Goal: Information Seeking & Learning: Compare options

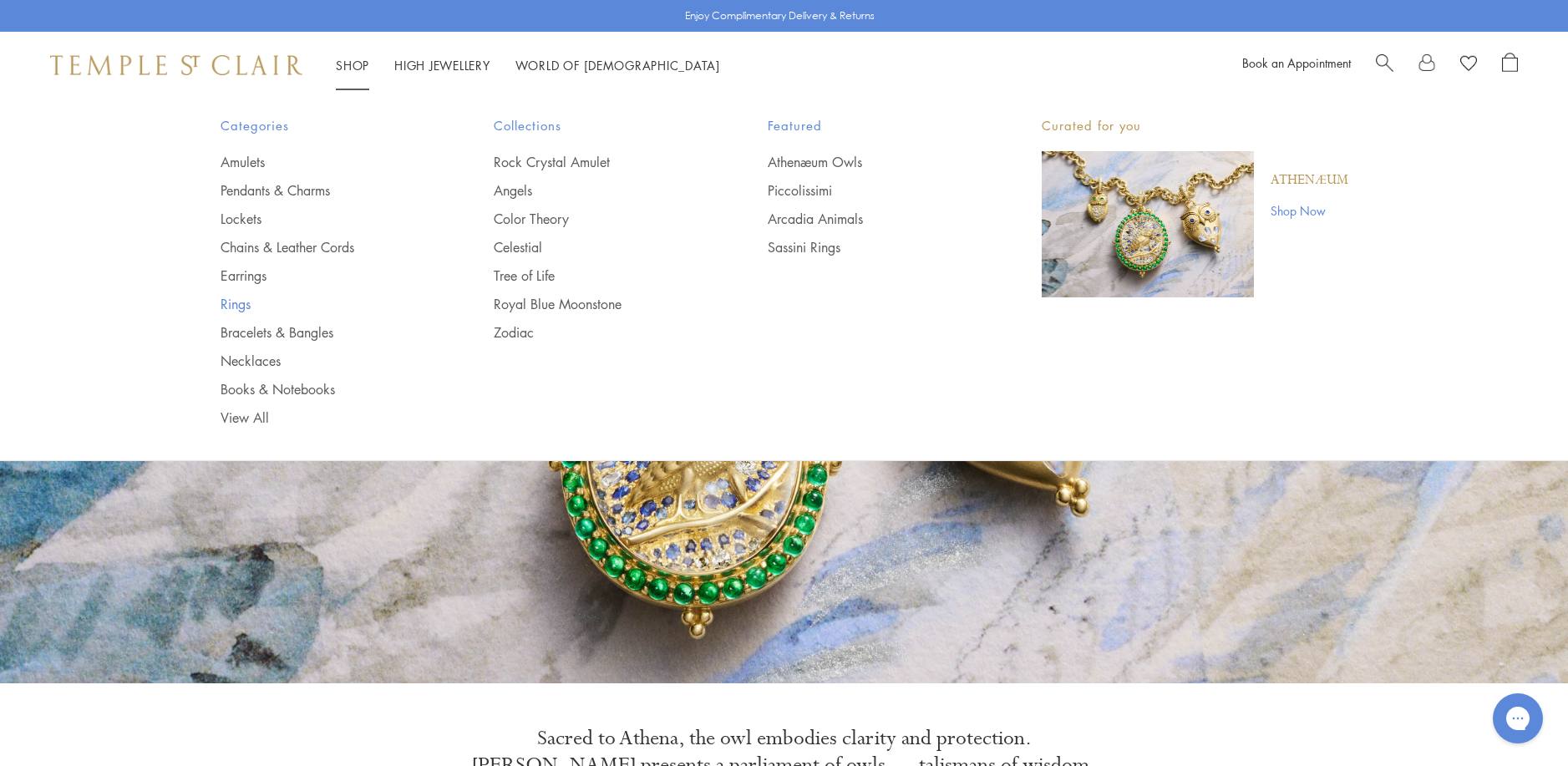
click at [234, 305] on link "Rings" at bounding box center [324, 304] width 207 height 19
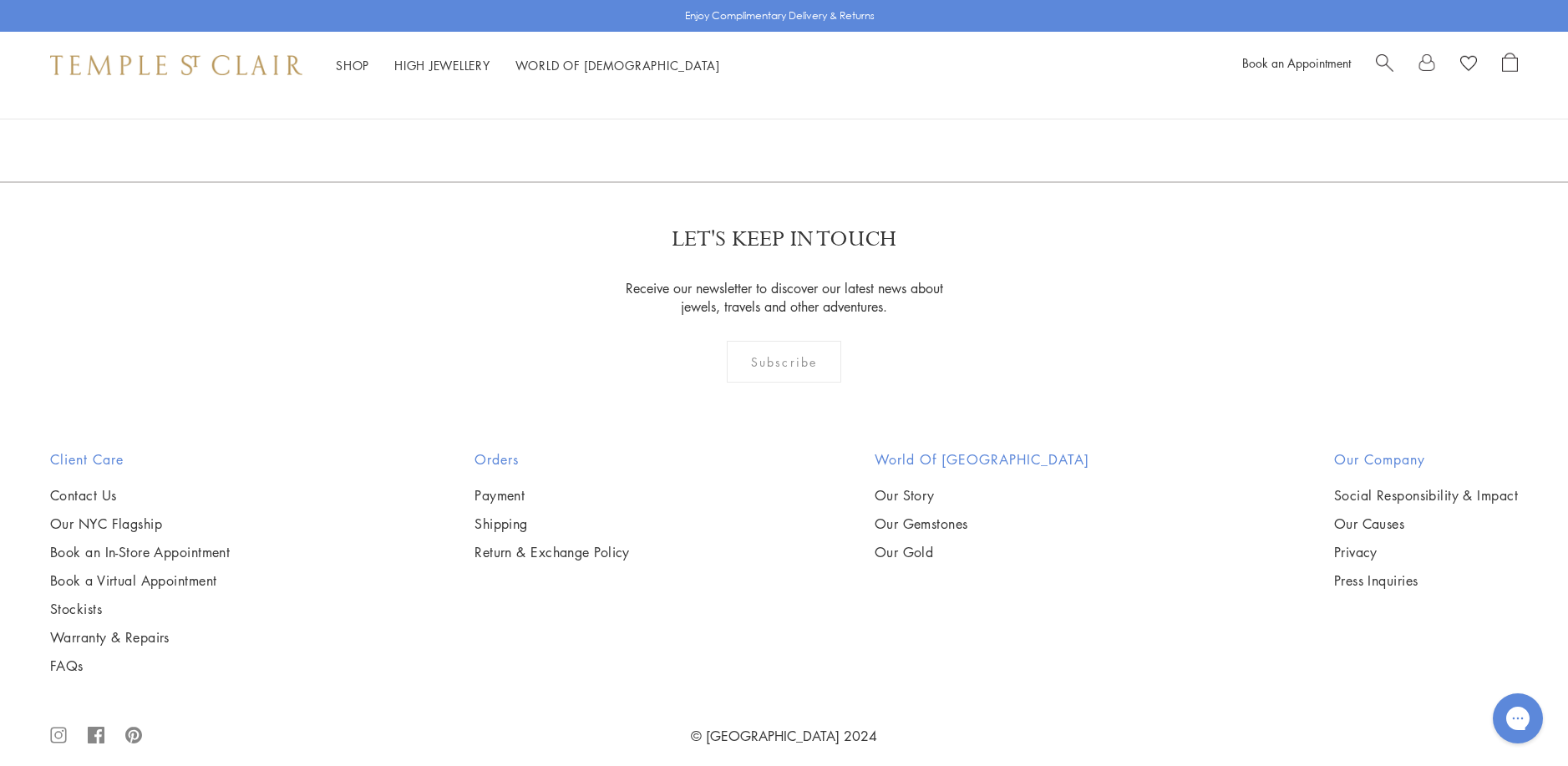
scroll to position [2508, 0]
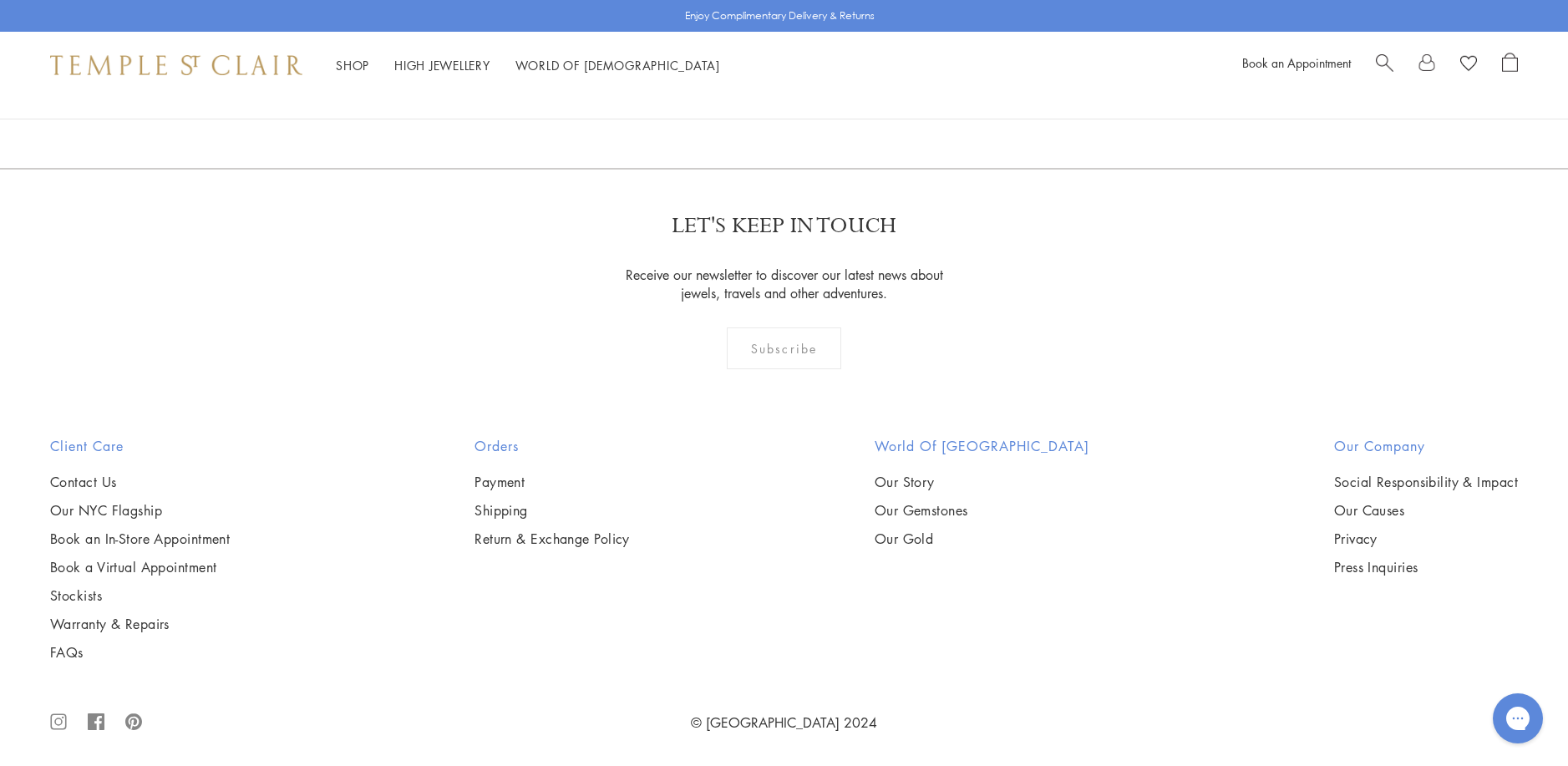
click at [0, 0] on img at bounding box center [0, 0] width 0 height 0
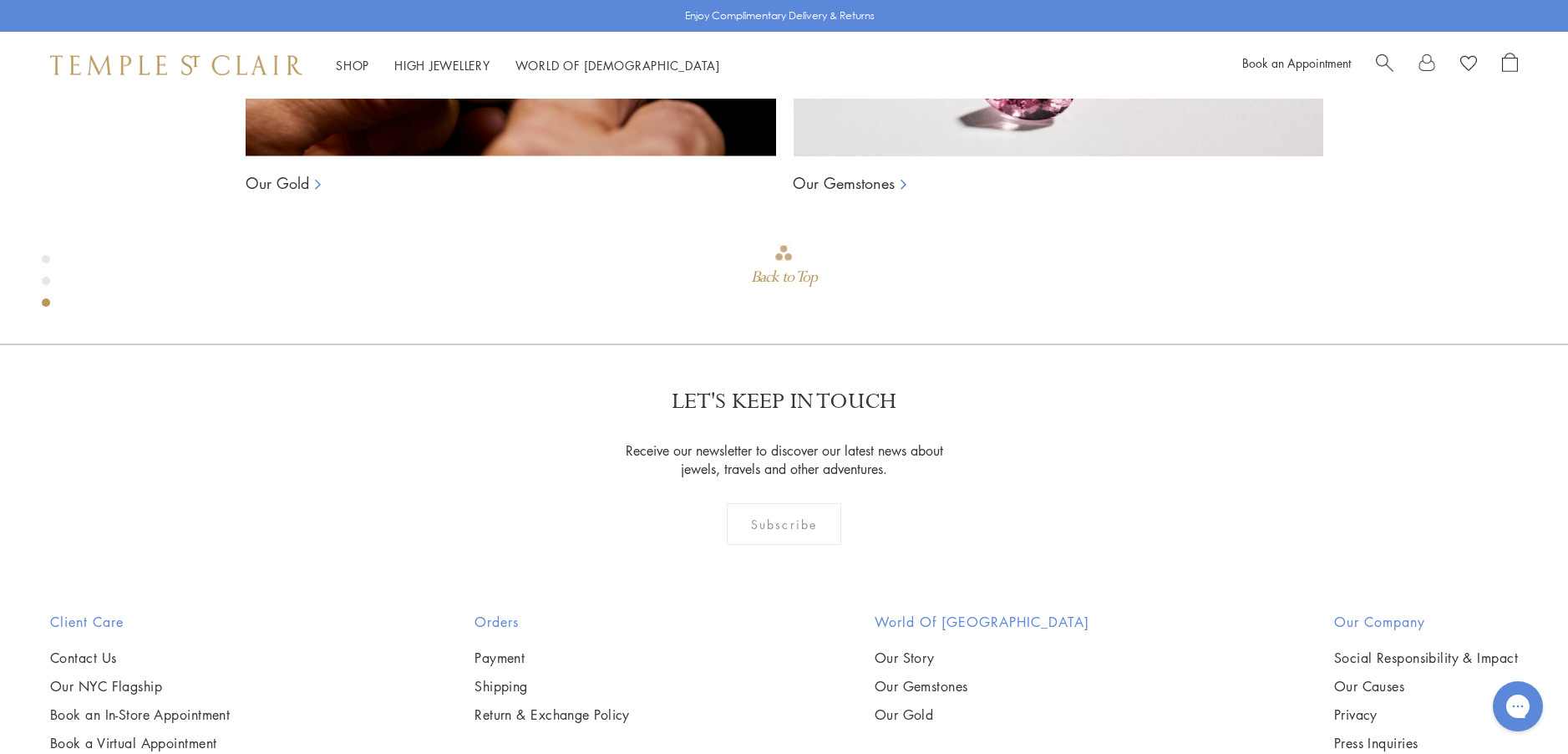
scroll to position [1854, 0]
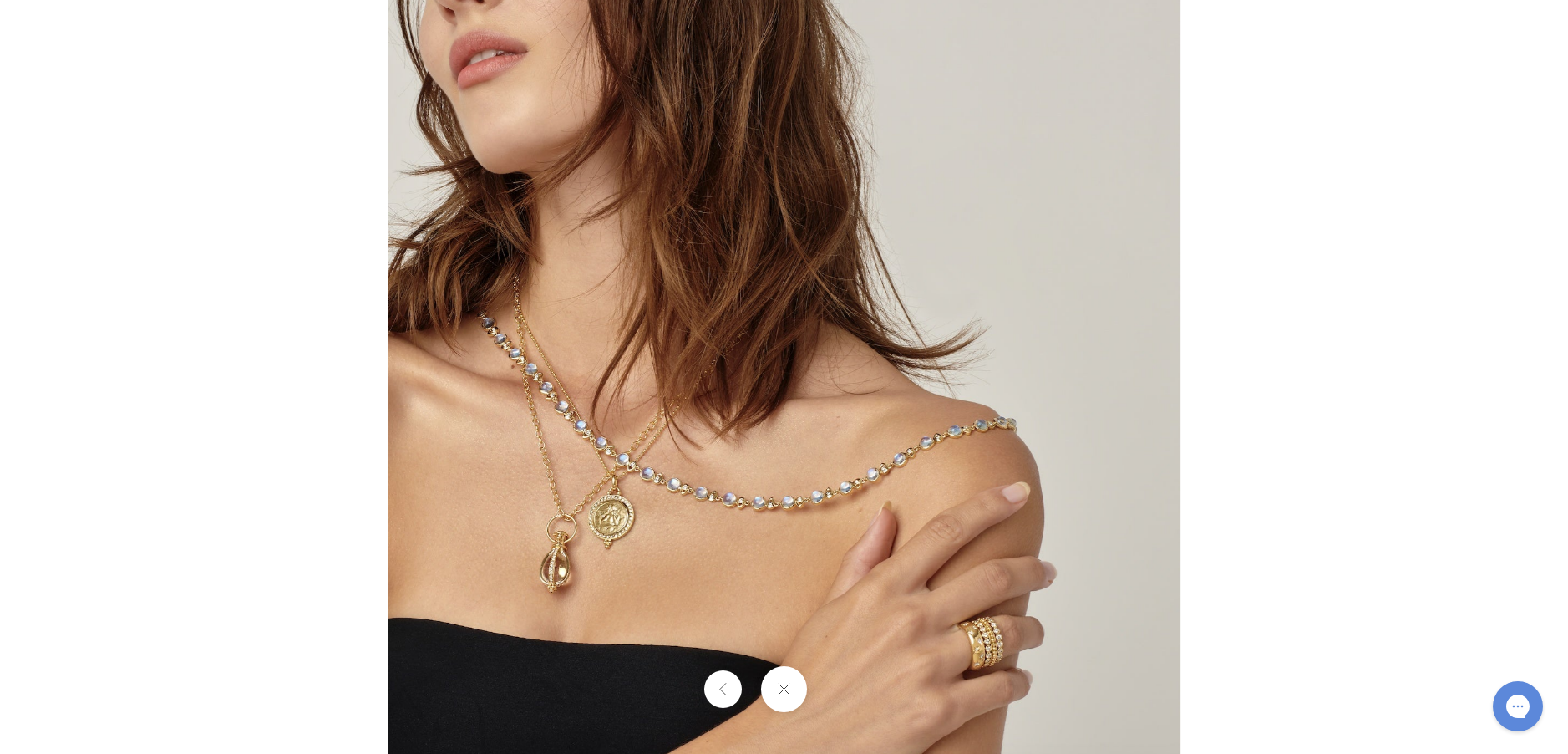
click at [962, 635] on img at bounding box center [784, 377] width 793 height 798
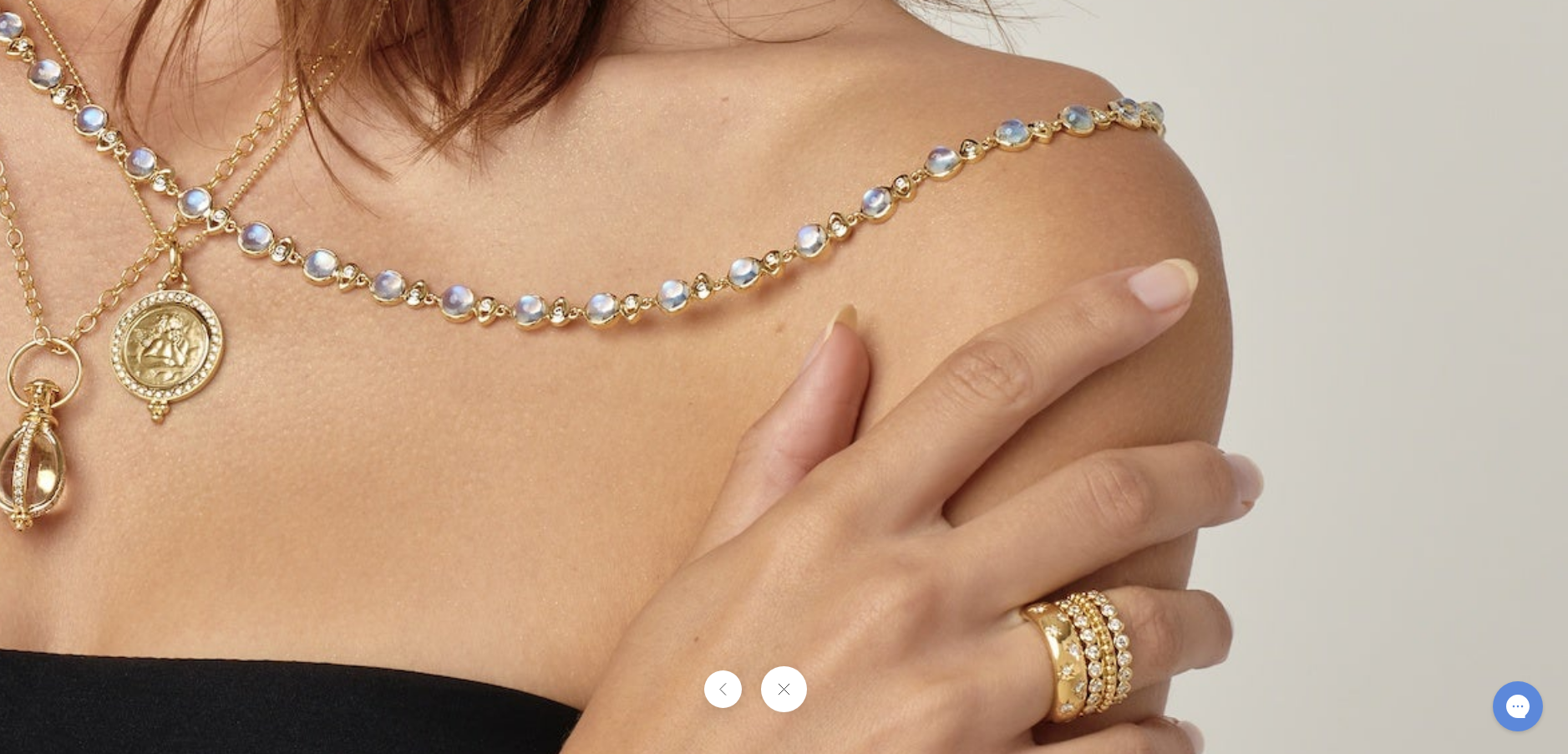
click at [782, 685] on button at bounding box center [784, 689] width 46 height 46
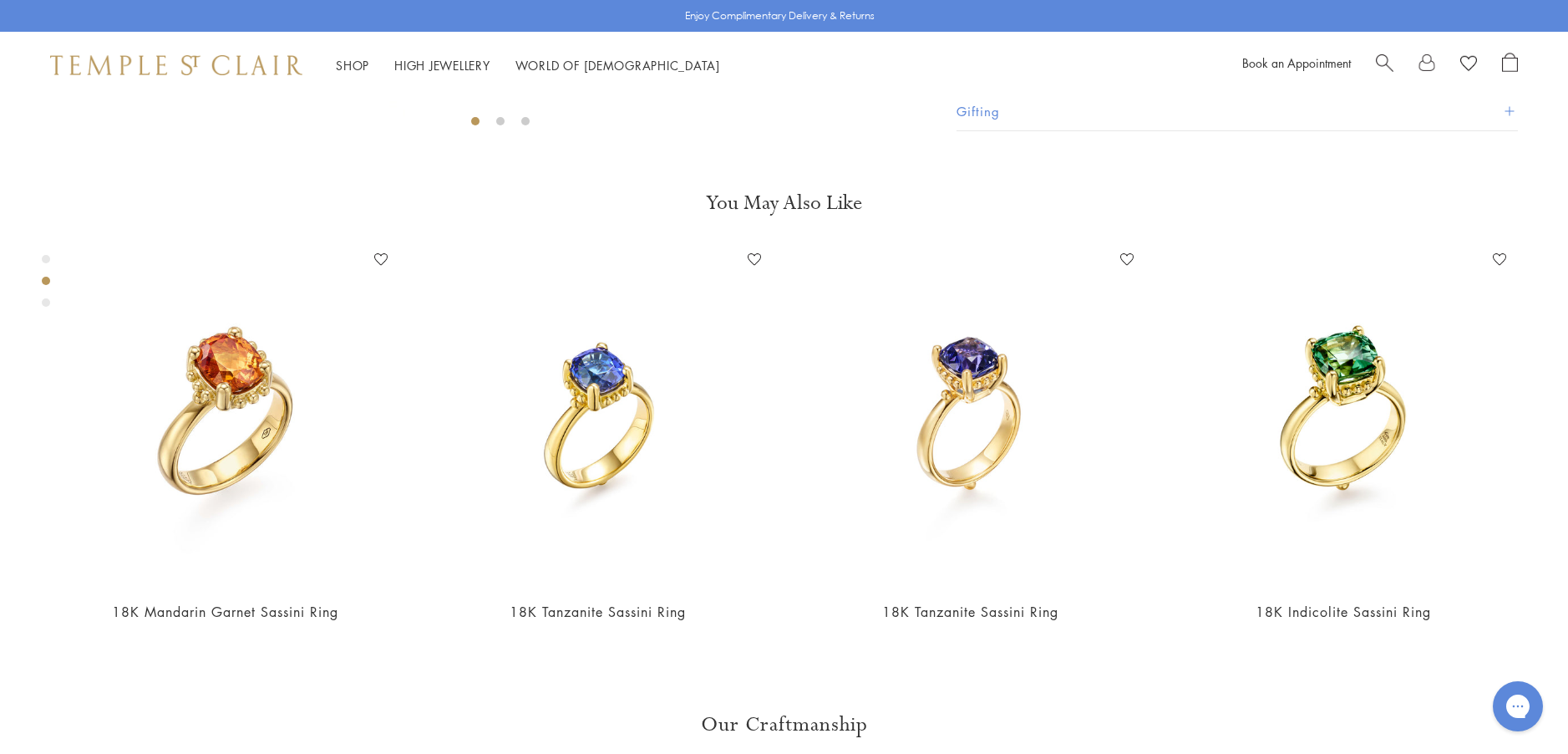
scroll to position [767, 0]
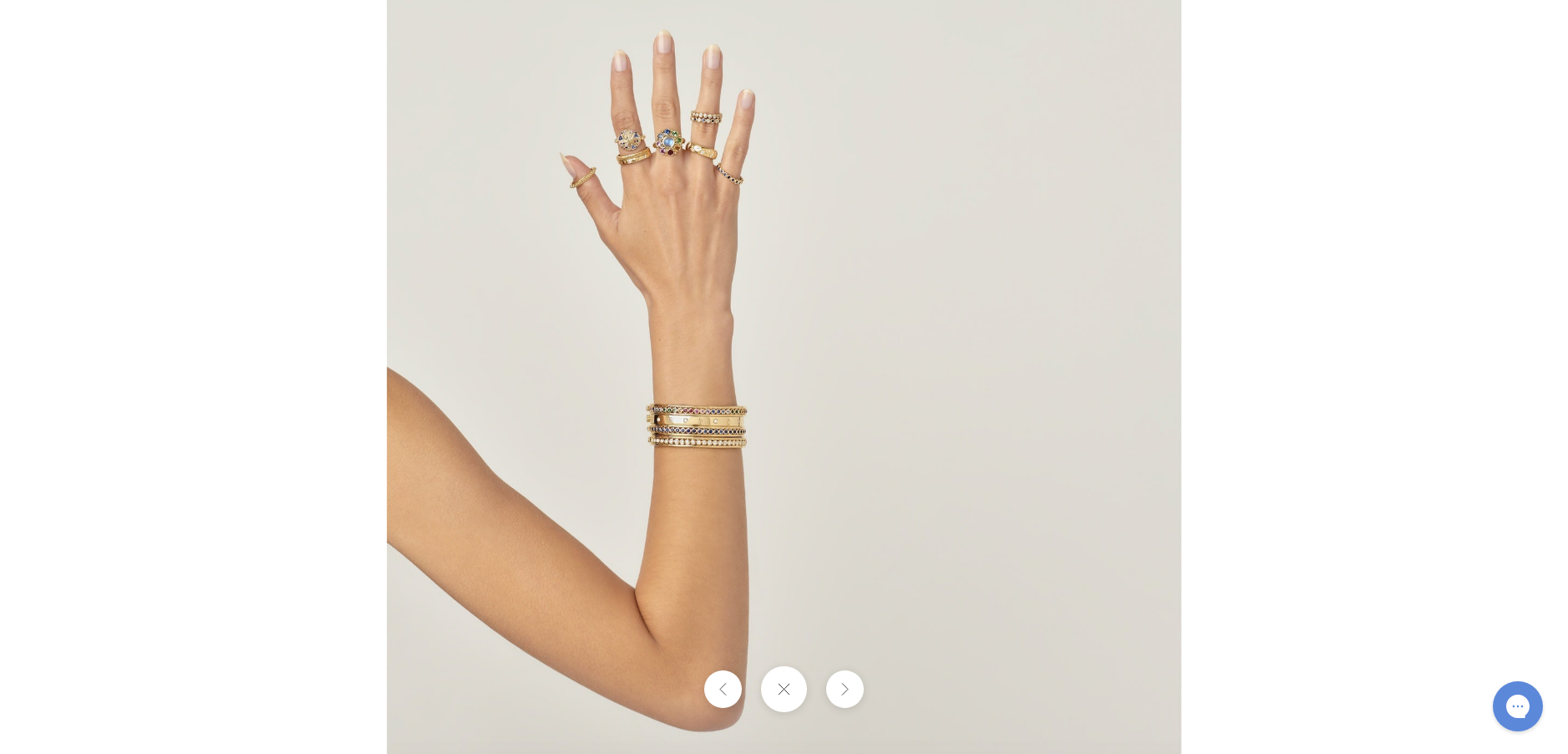
click at [684, 300] on img at bounding box center [784, 377] width 794 height 793
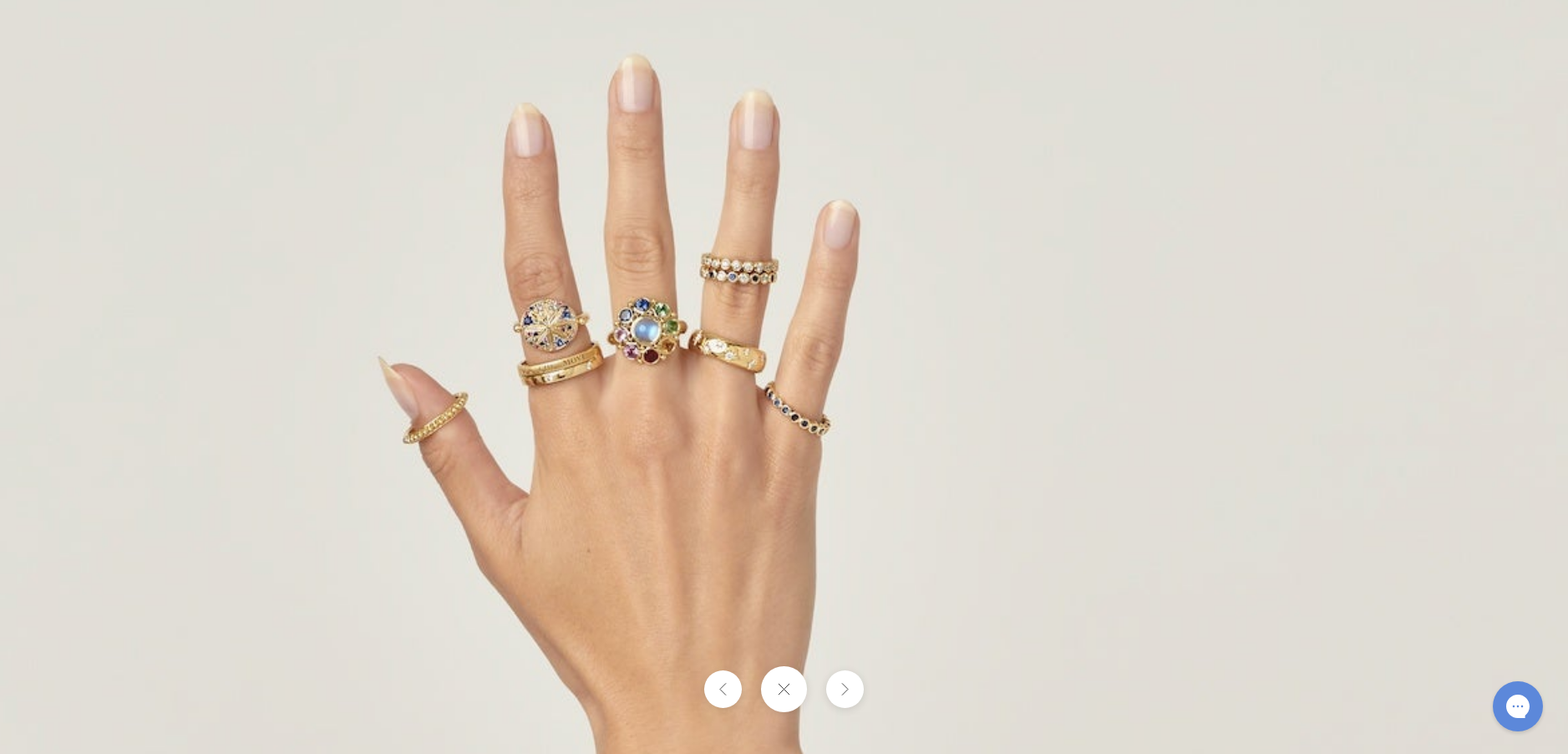
click at [783, 690] on button at bounding box center [784, 689] width 46 height 46
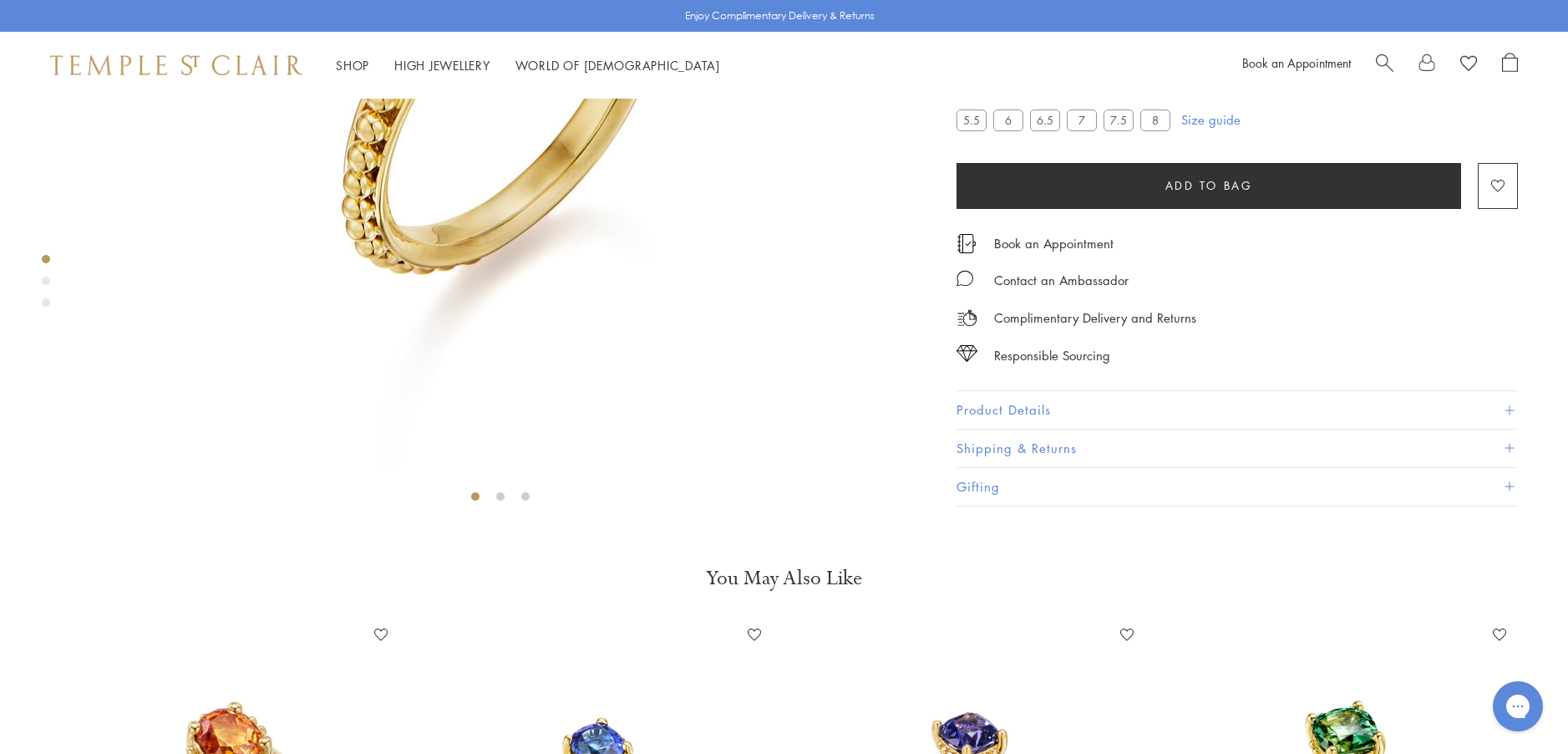
scroll to position [433, 0]
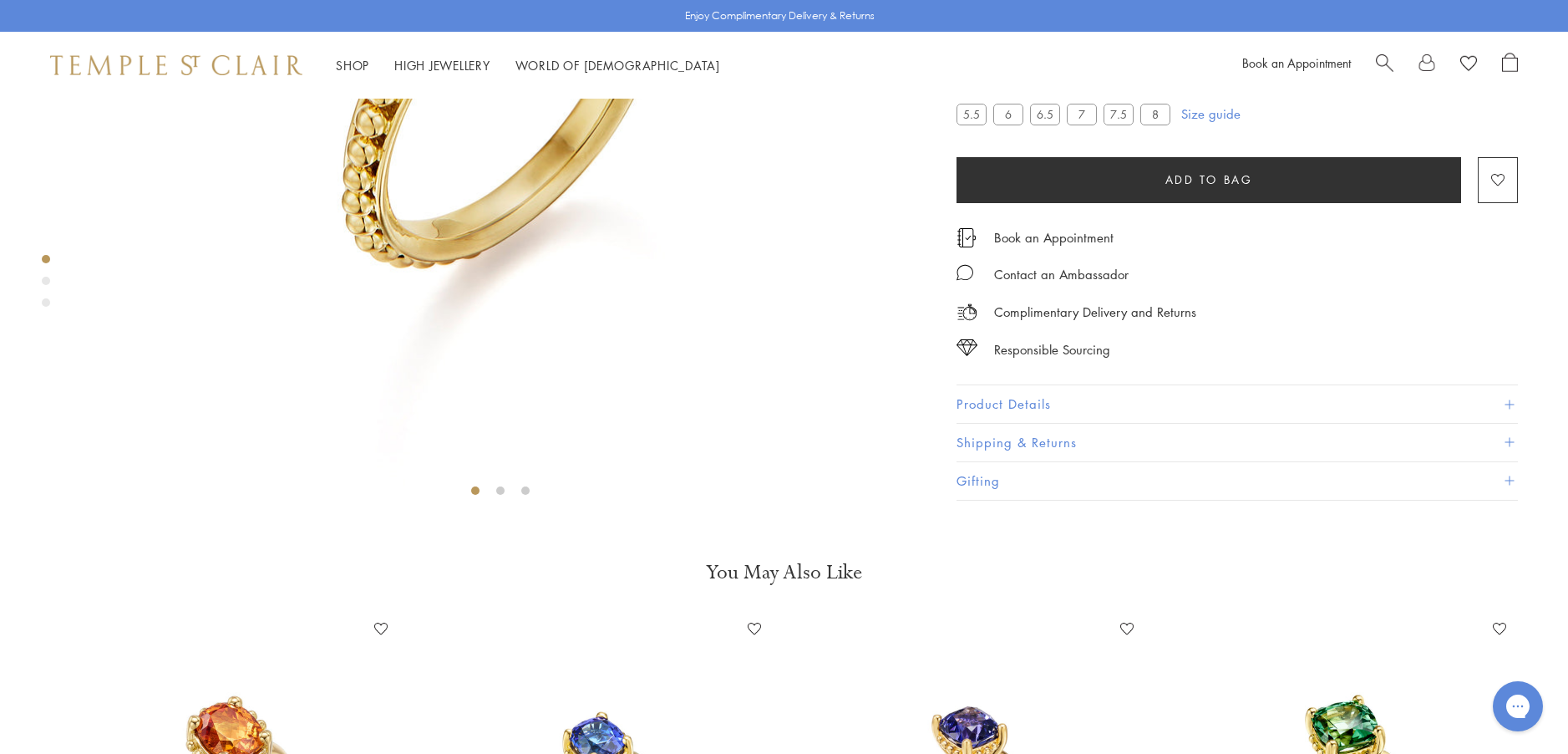
click at [987, 423] on button "Product Details" at bounding box center [1238, 404] width 562 height 37
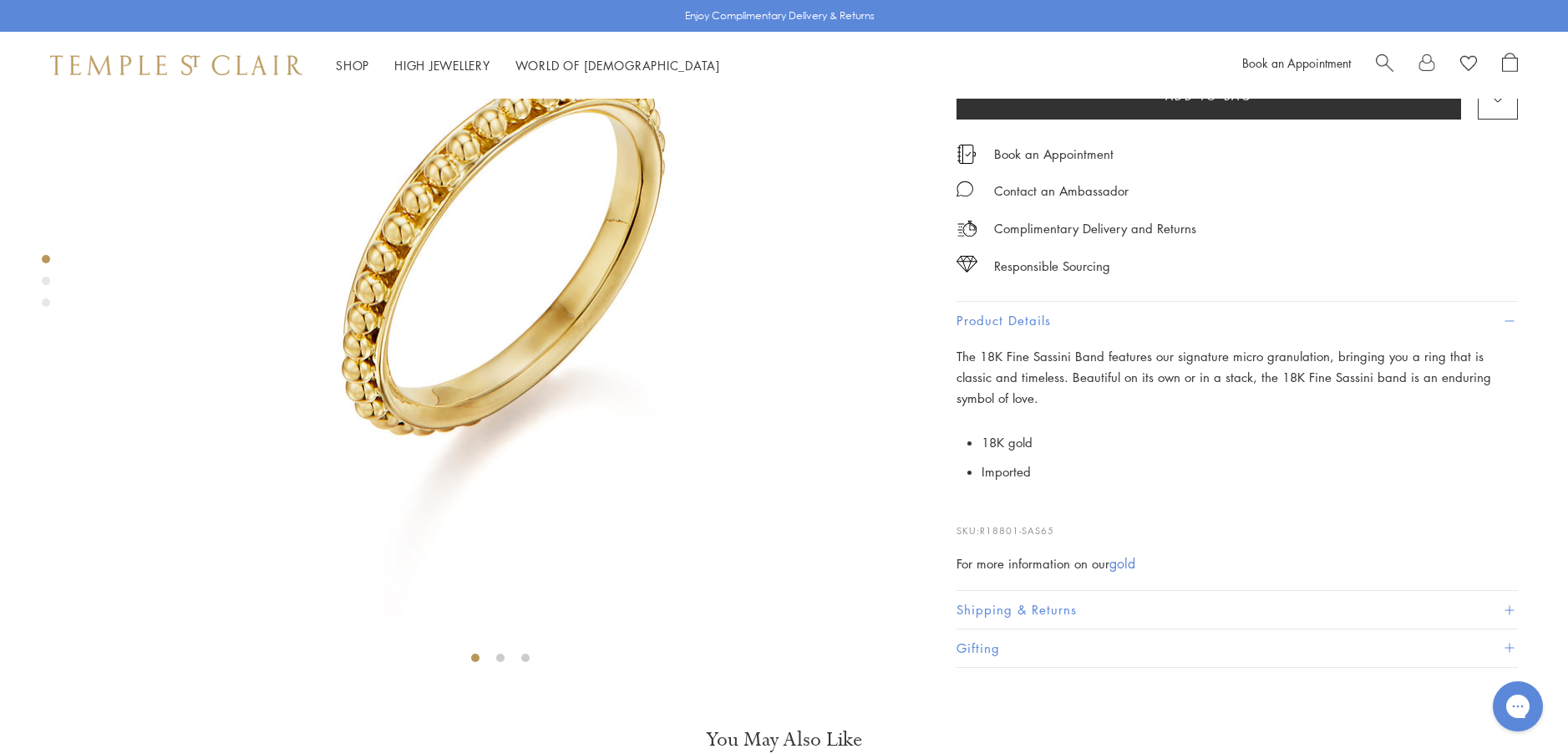
scroll to position [182, 0]
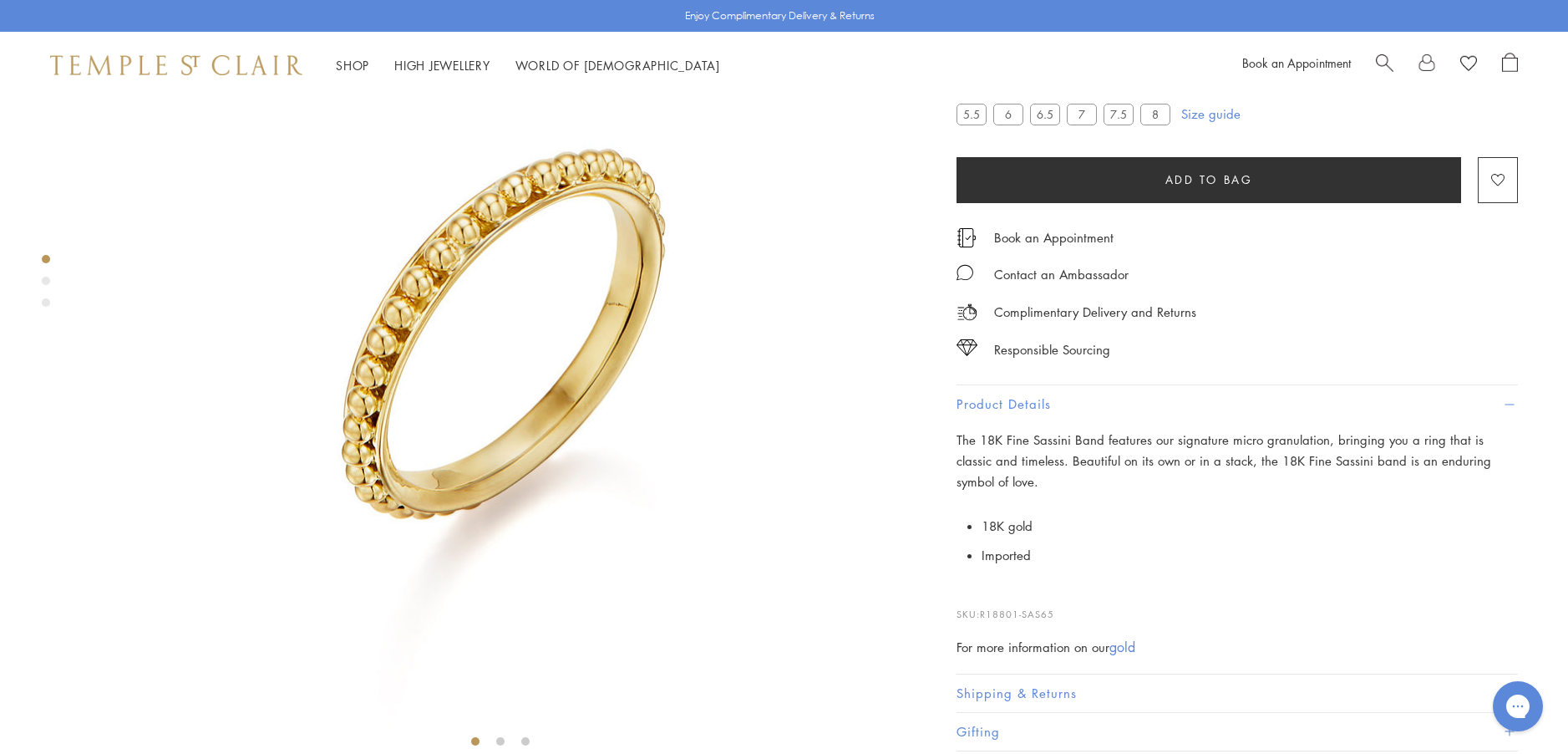
click at [456, 463] on img at bounding box center [500, 332] width 833 height 833
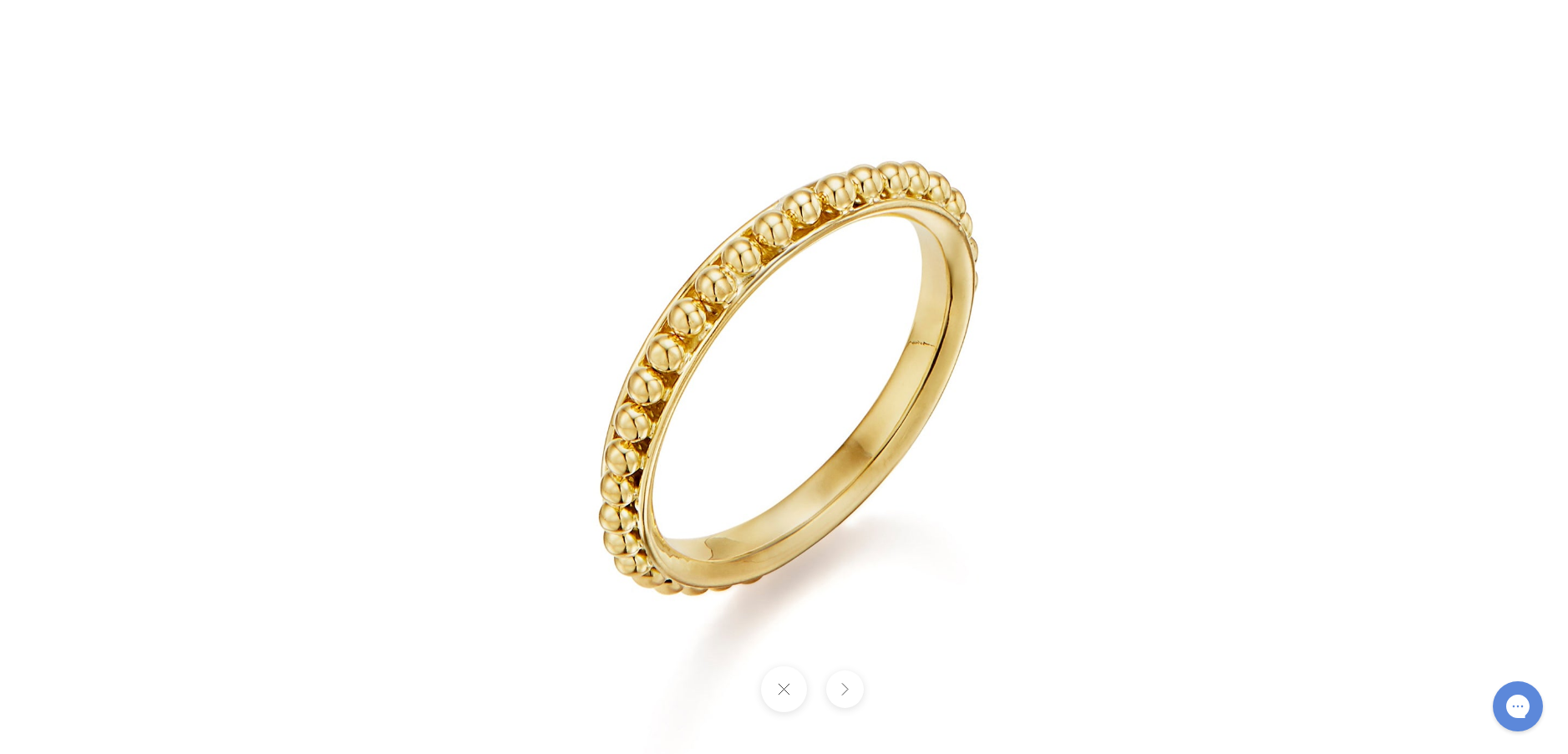
click at [798, 537] on img at bounding box center [784, 377] width 978 height 978
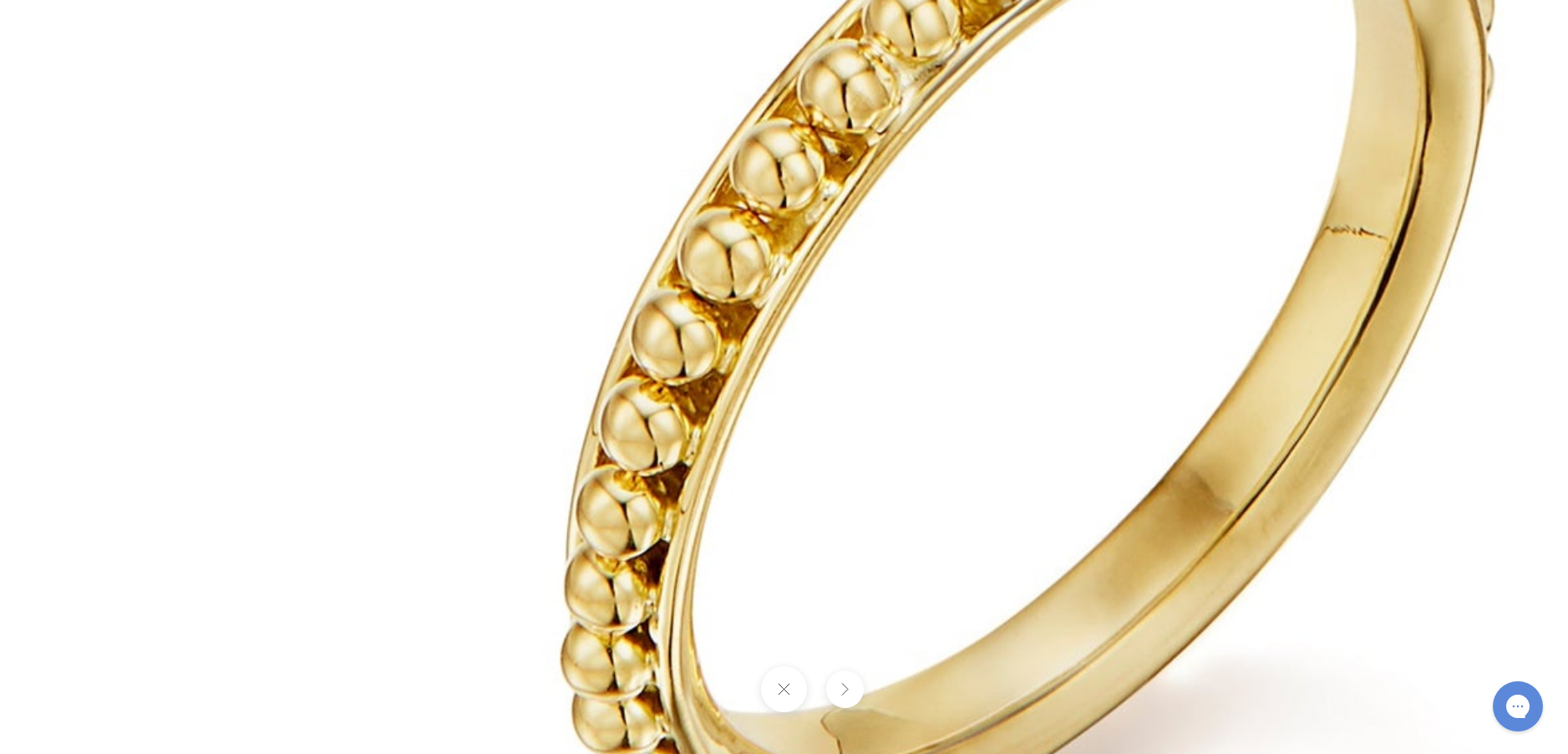
drag, startPoint x: 729, startPoint y: 516, endPoint x: 944, endPoint y: 704, distance: 285.6
click at [944, 715] on img at bounding box center [1018, 314] width 2407 height 2407
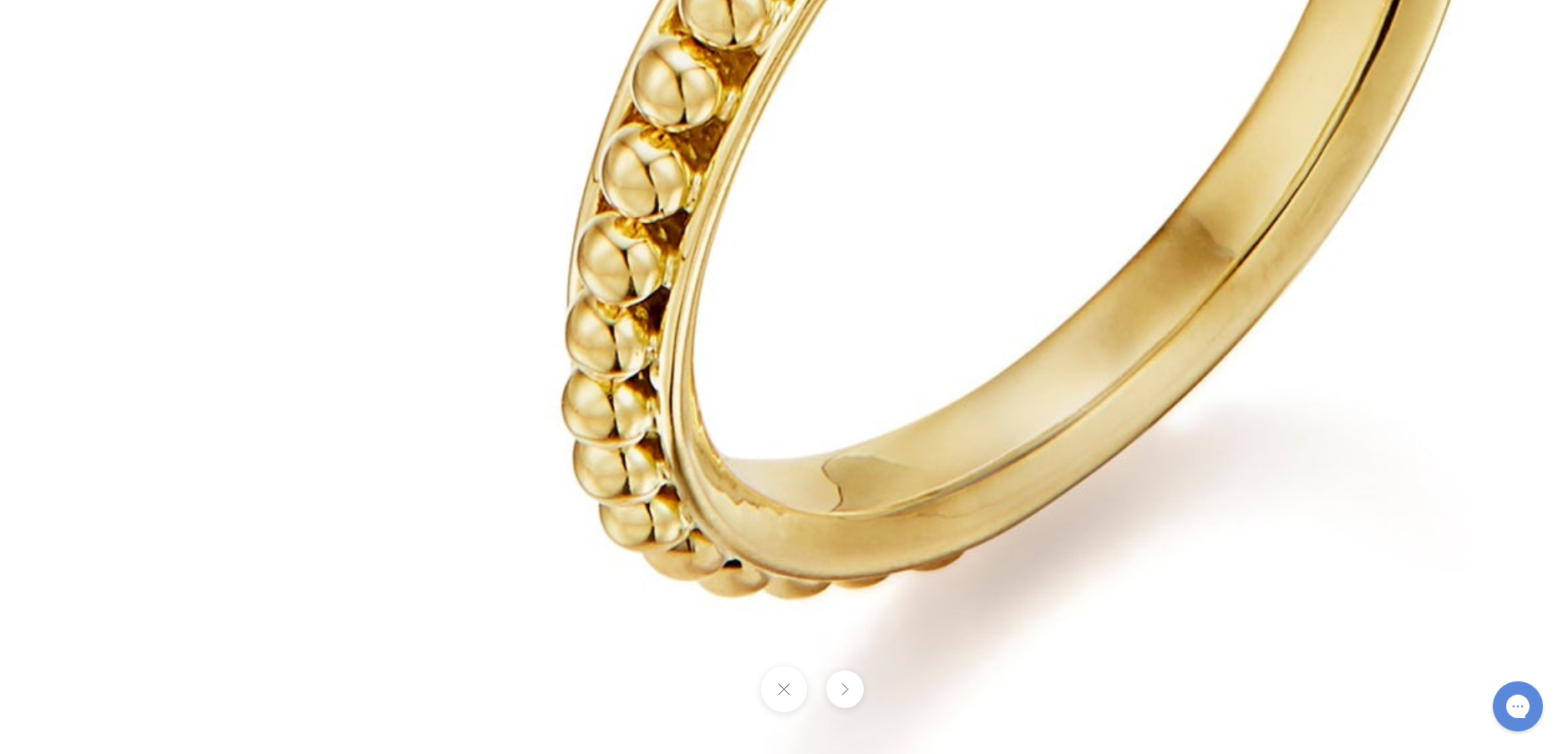
click at [846, 689] on button at bounding box center [846, 689] width 37 height 37
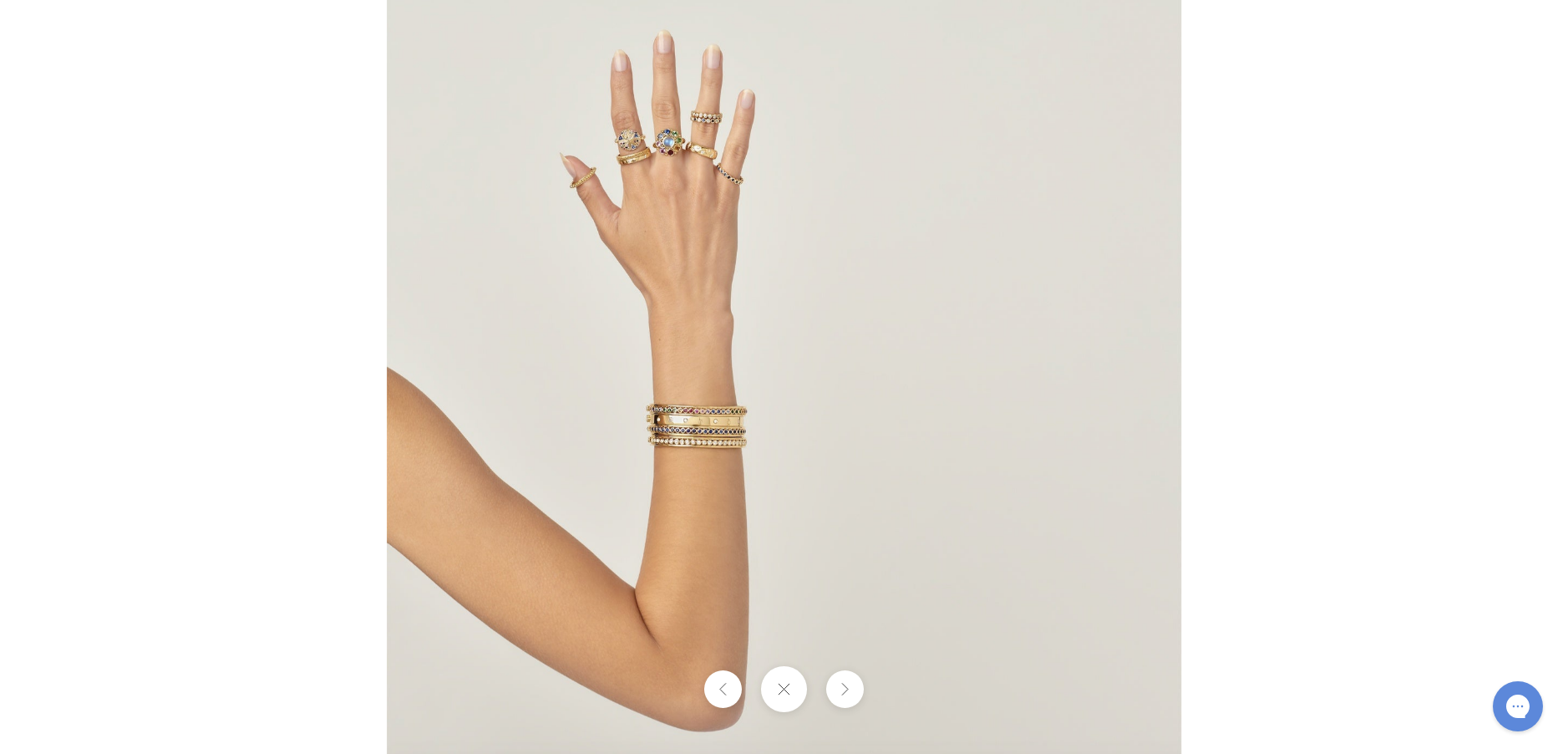
click at [673, 445] on img at bounding box center [784, 377] width 794 height 793
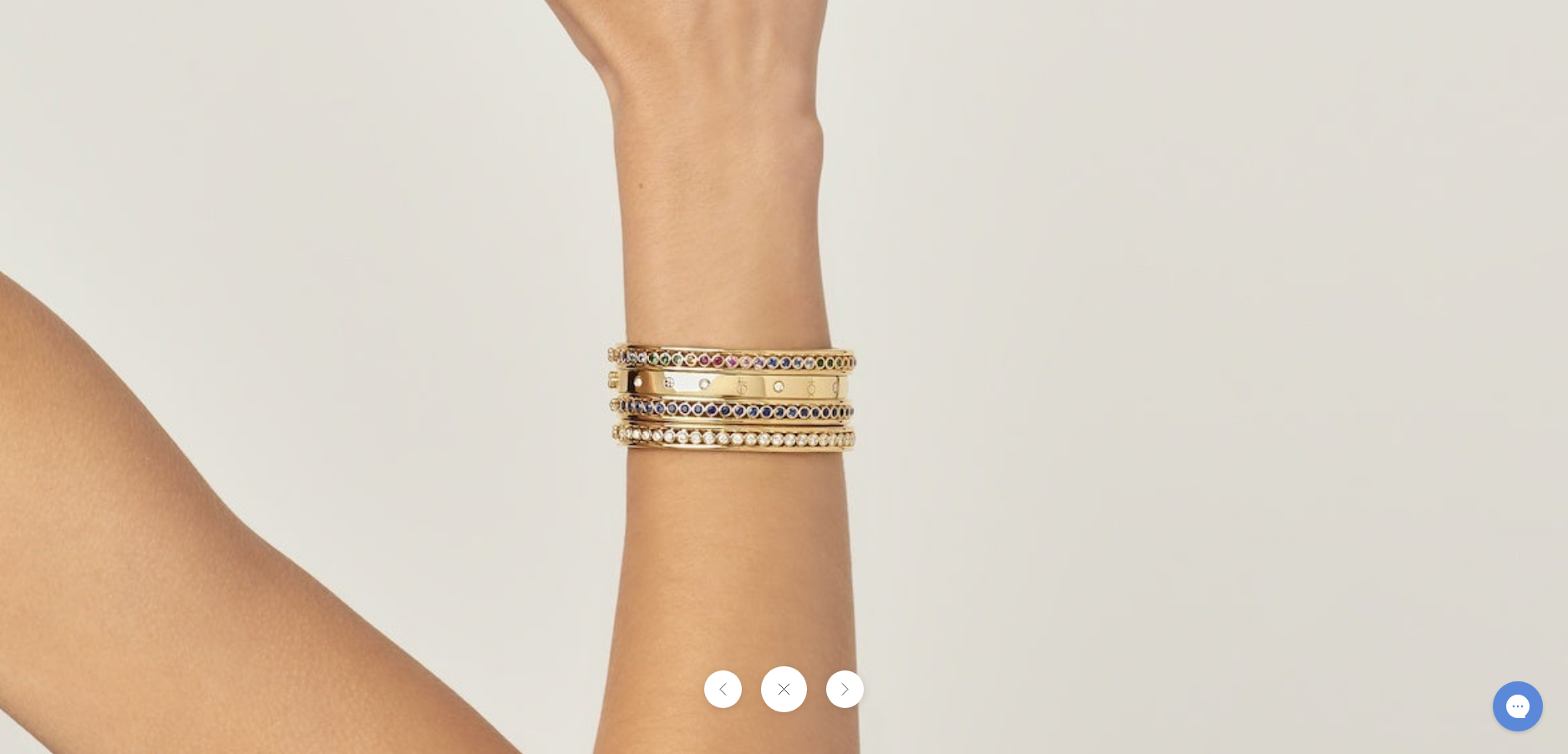
click at [667, 345] on img at bounding box center [948, 277] width 1957 height 1954
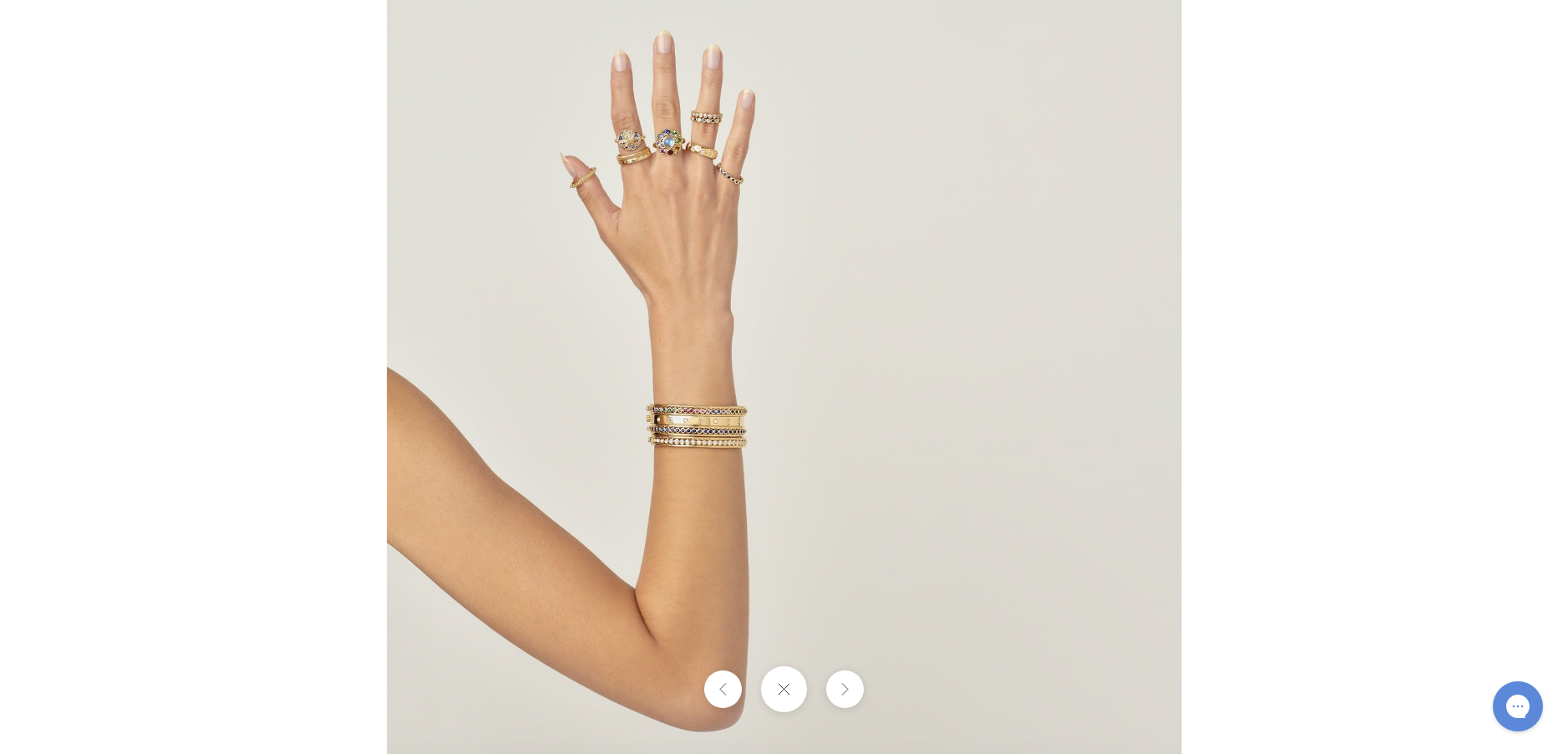
click at [667, 345] on img at bounding box center [784, 377] width 795 height 793
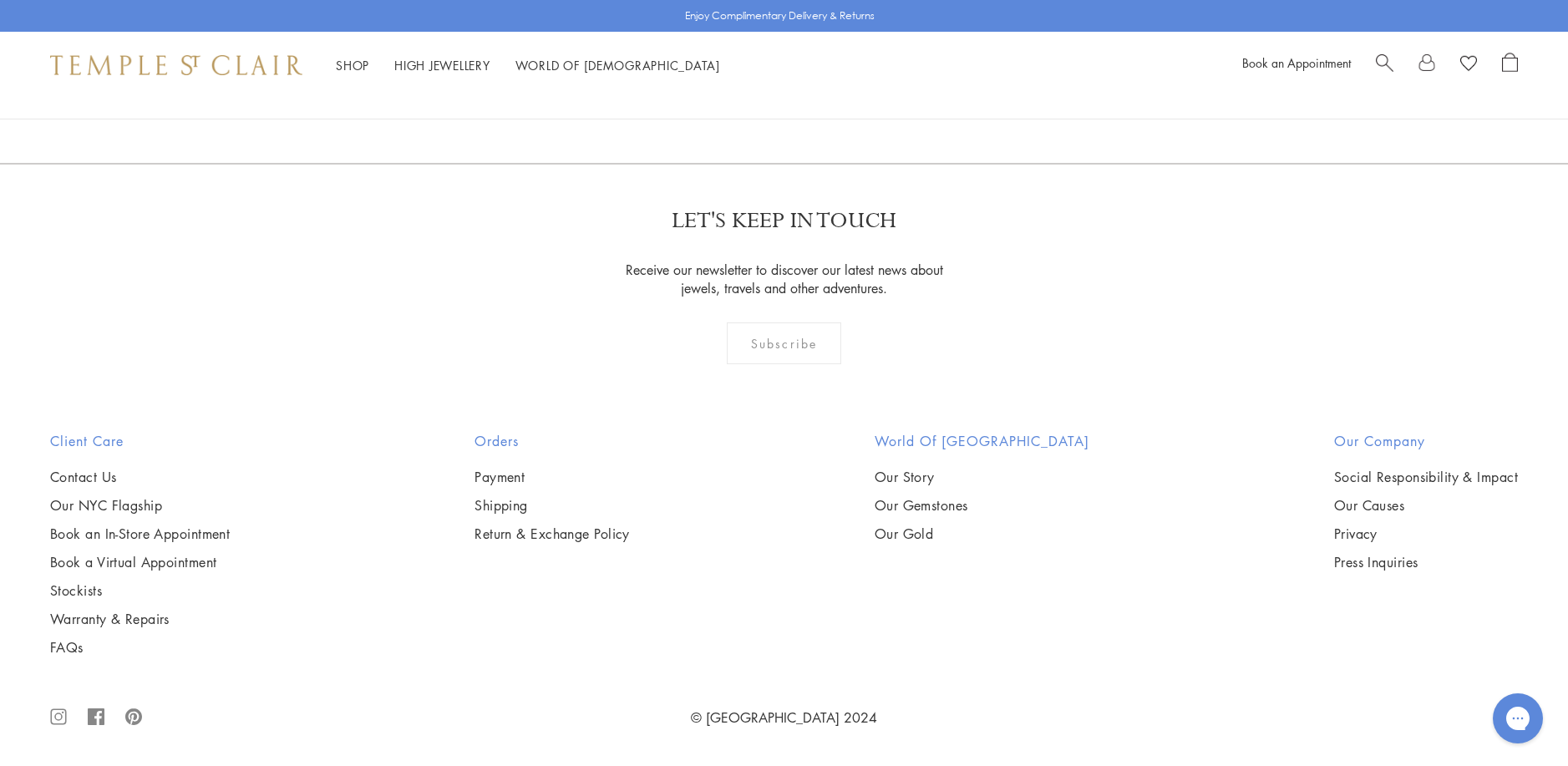
scroll to position [4848, 0]
click at [0, 0] on img at bounding box center [0, 0] width 0 height 0
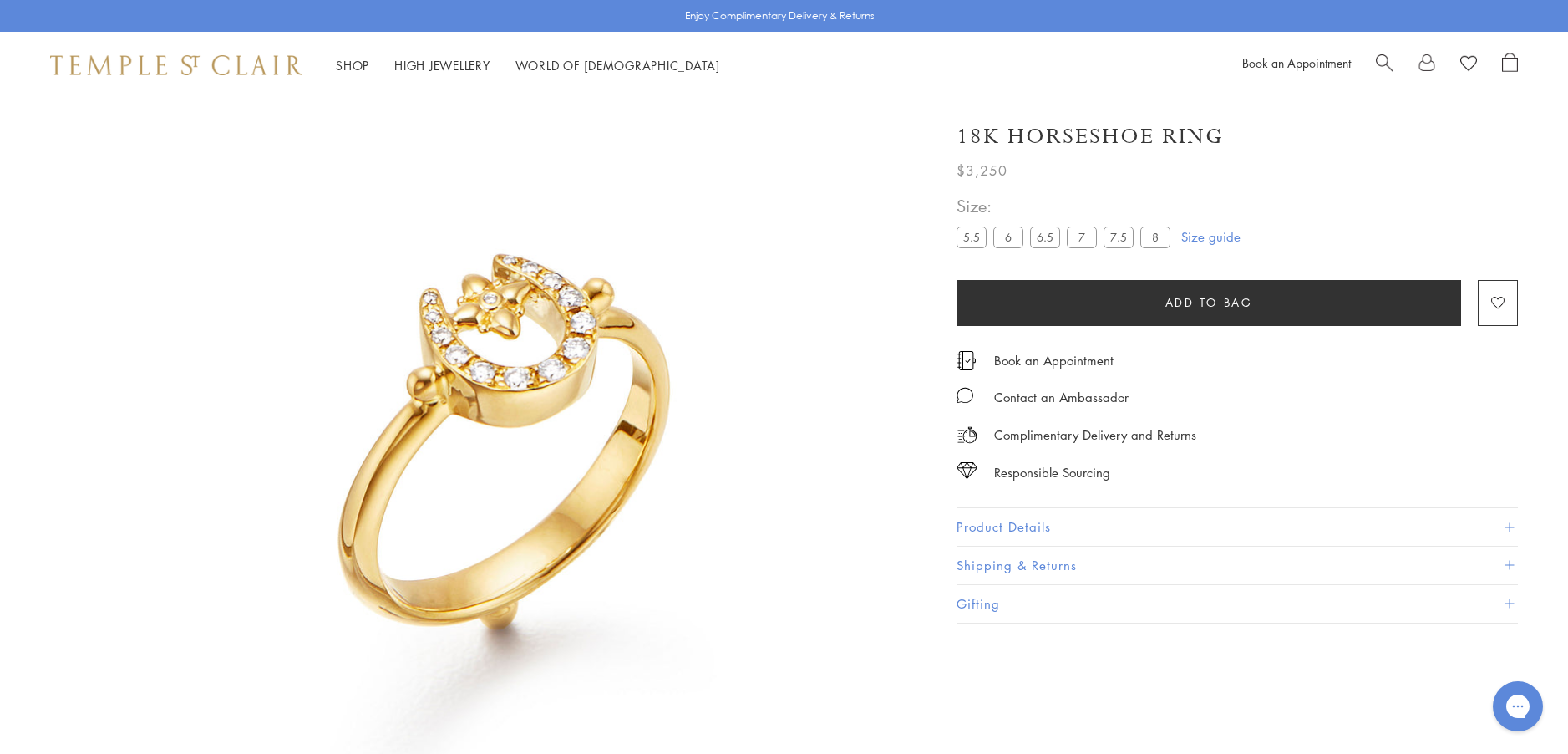
scroll to position [99, 0]
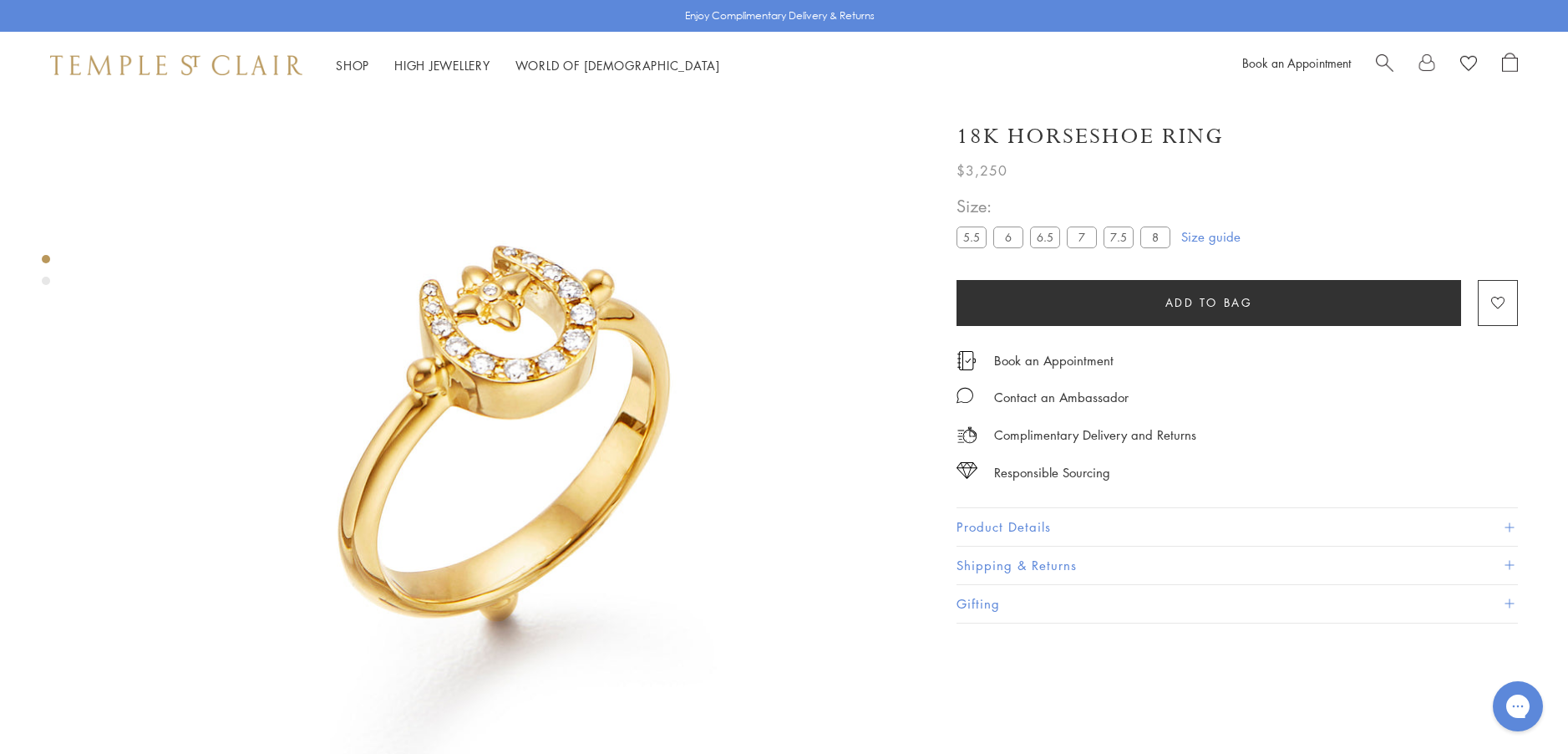
click at [1021, 520] on button "Product Details" at bounding box center [1238, 526] width 562 height 37
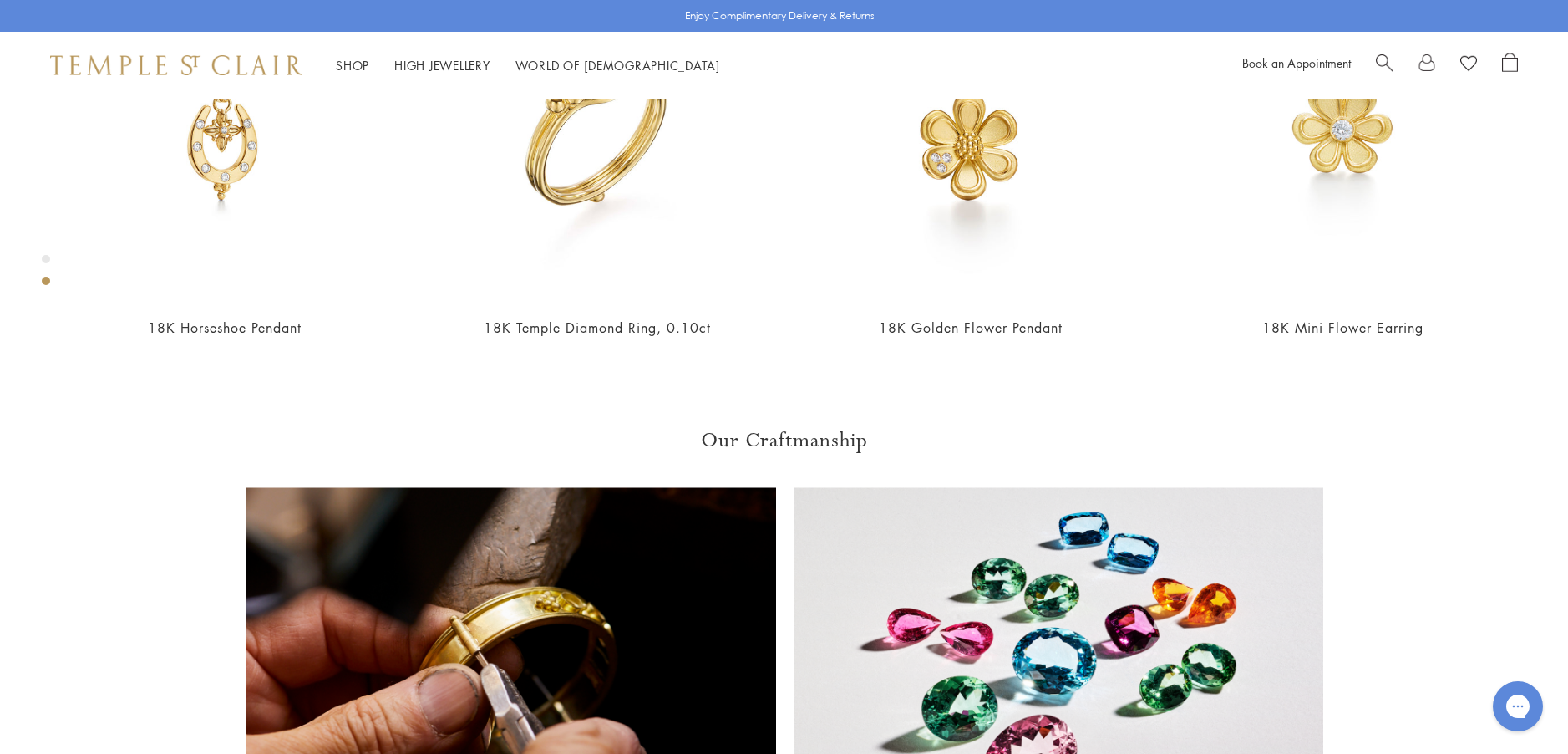
scroll to position [1101, 0]
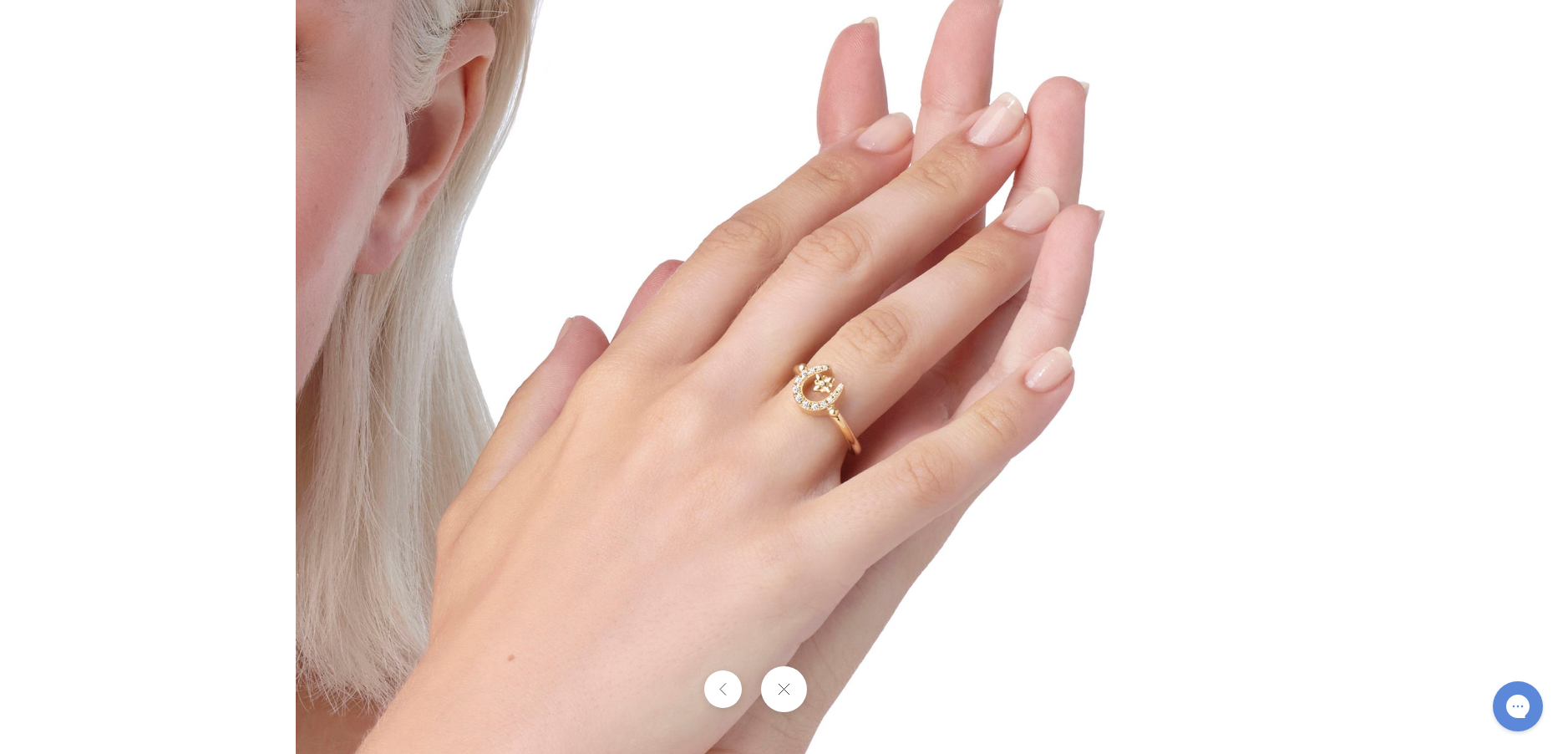
click at [775, 403] on img at bounding box center [784, 377] width 978 height 978
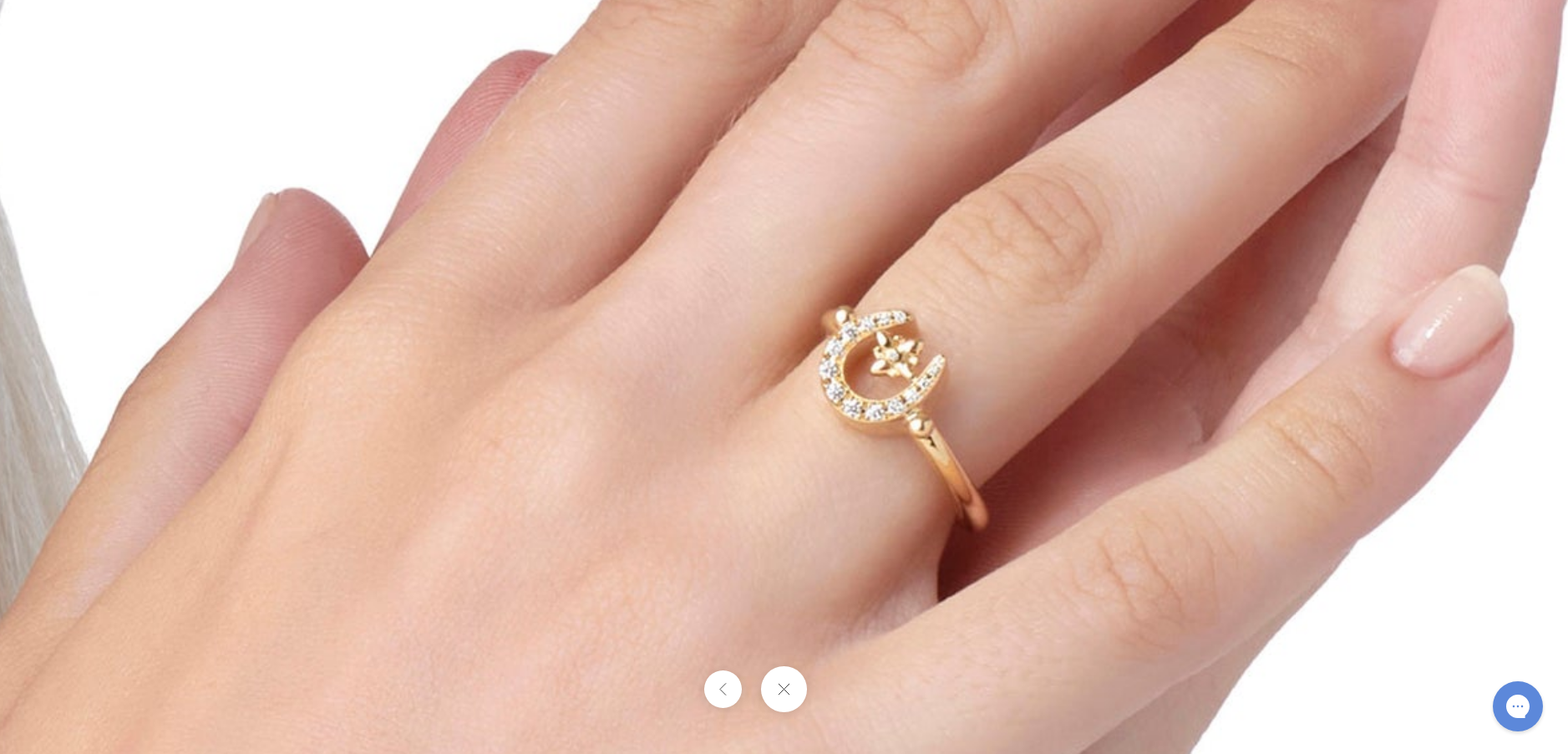
click at [788, 685] on button at bounding box center [784, 689] width 46 height 46
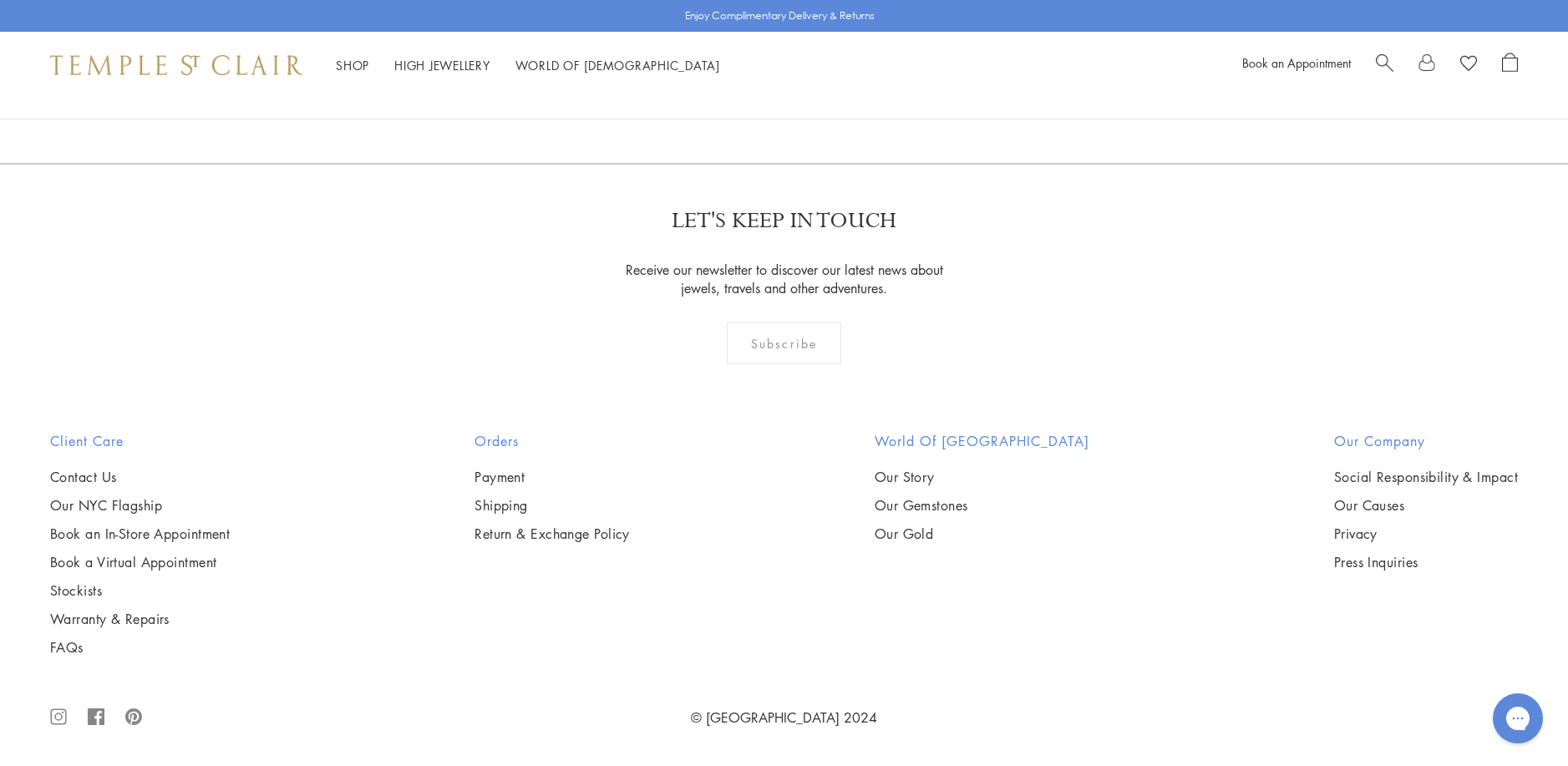
scroll to position [5935, 0]
click at [0, 0] on img at bounding box center [0, 0] width 0 height 0
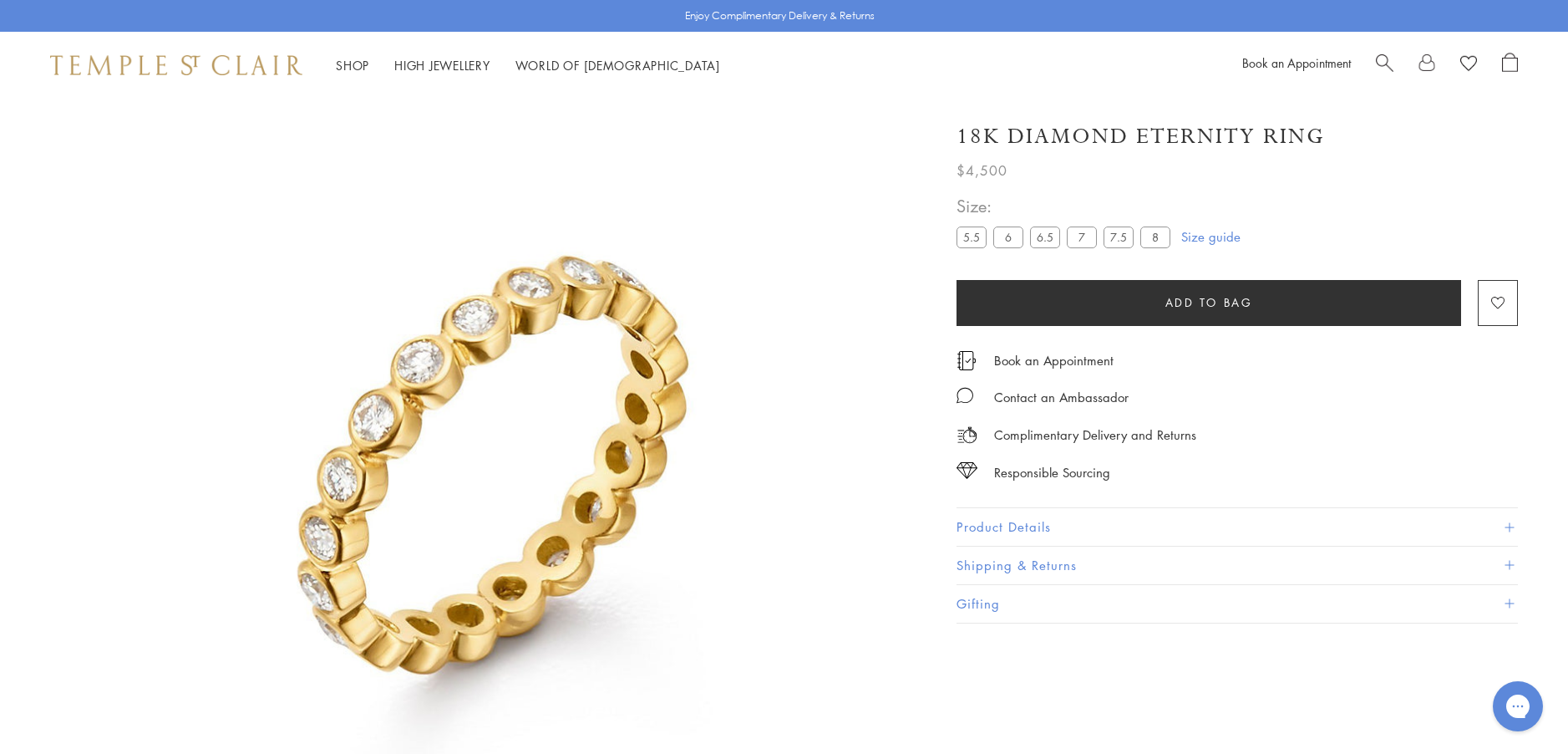
scroll to position [99, 0]
click at [988, 520] on button "Product Details" at bounding box center [1238, 526] width 562 height 37
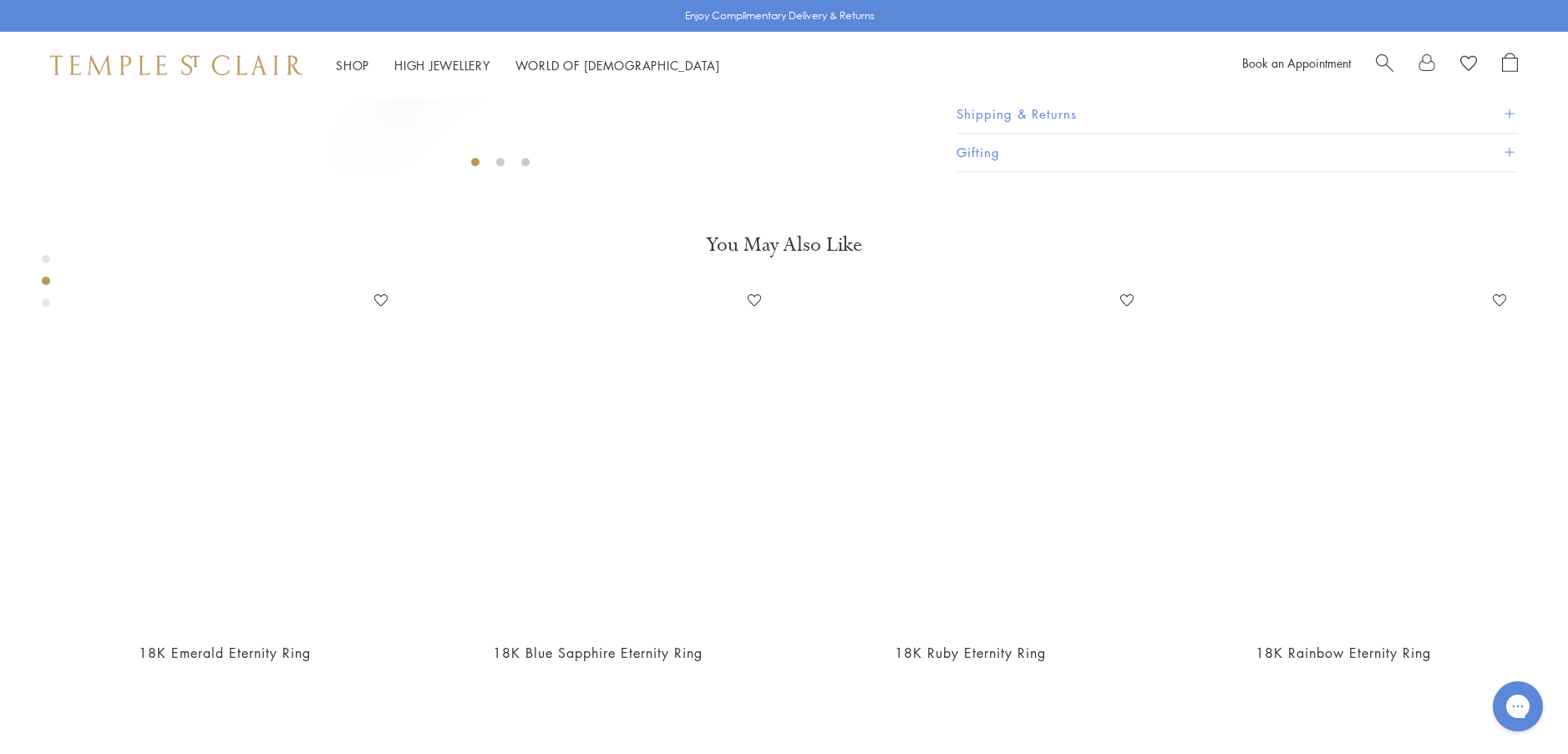
scroll to position [767, 0]
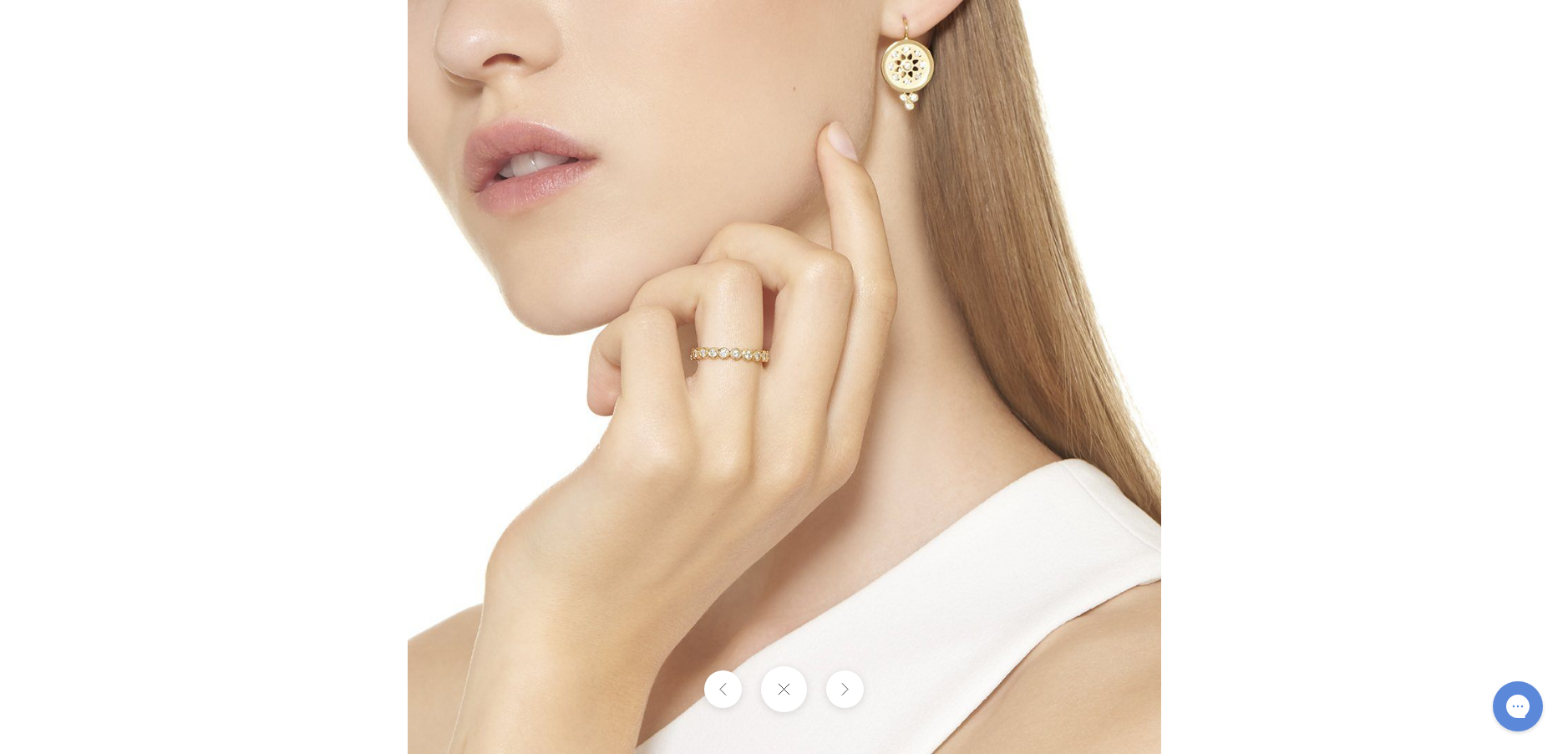
click at [671, 476] on img at bounding box center [784, 377] width 754 height 754
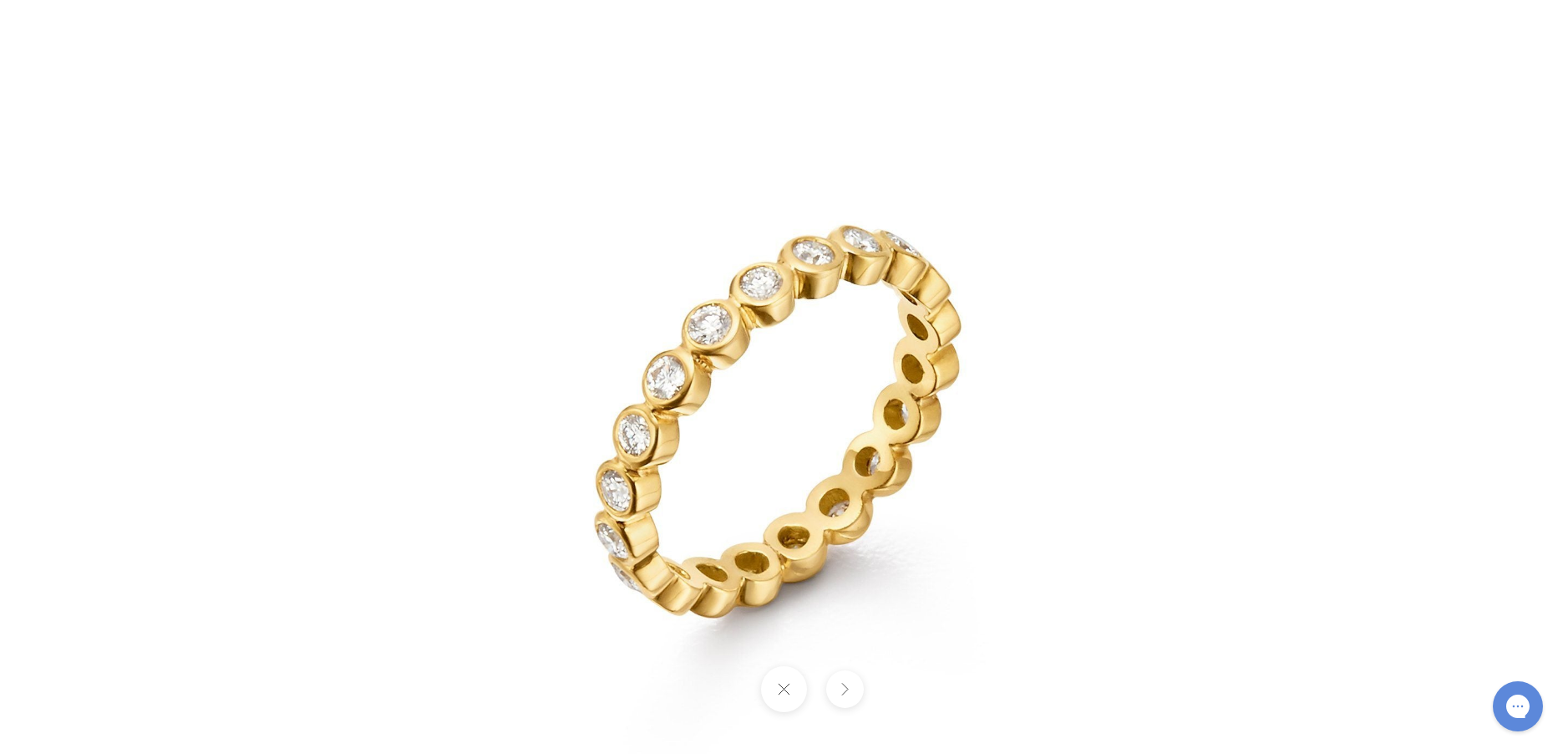
click at [843, 684] on button at bounding box center [846, 689] width 37 height 37
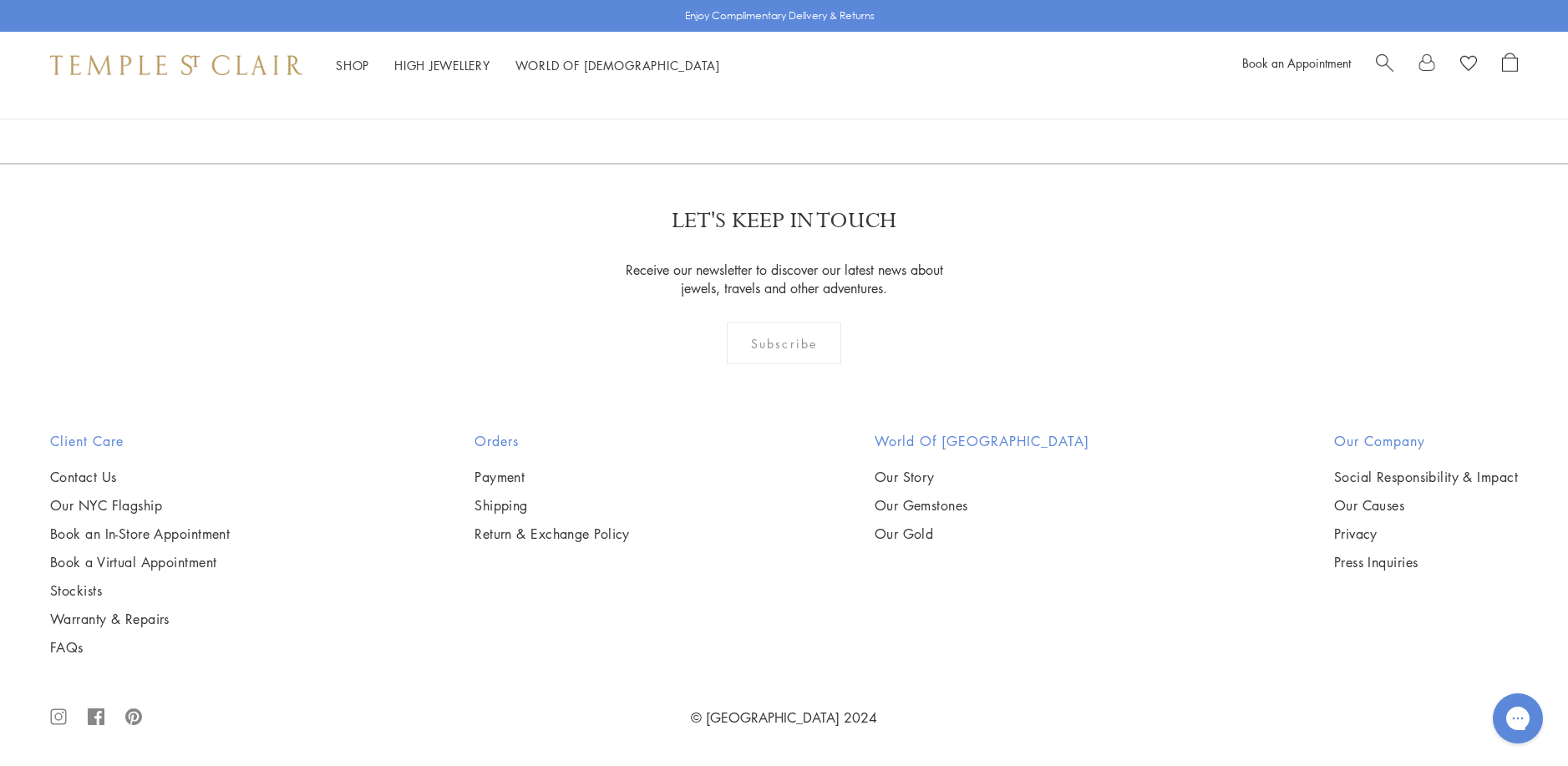
scroll to position [9194, 0]
click at [785, 97] on link "2" at bounding box center [785, 73] width 55 height 46
